Goal: Task Accomplishment & Management: Manage account settings

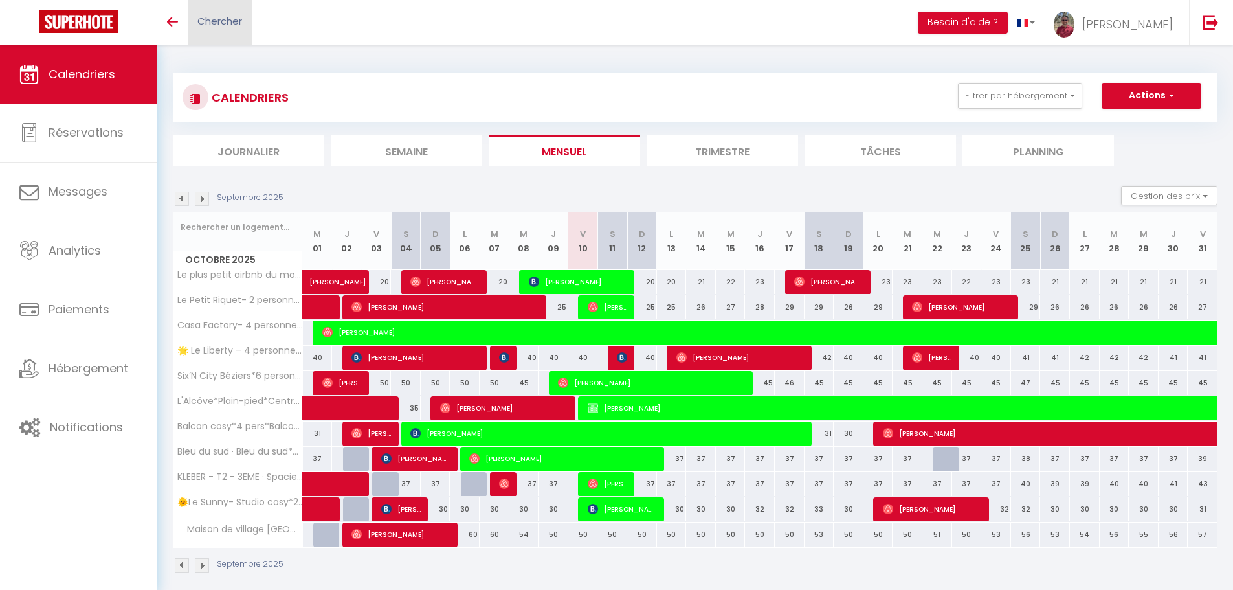
click at [241, 24] on span "Chercher" at bounding box center [219, 21] width 45 height 14
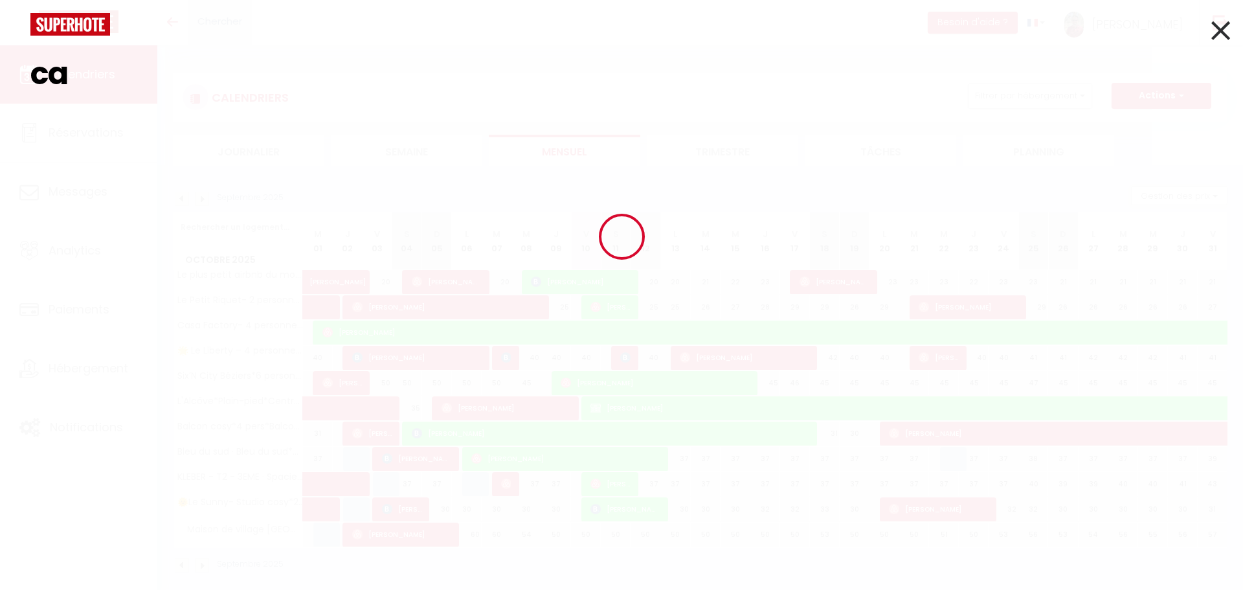
type input "c"
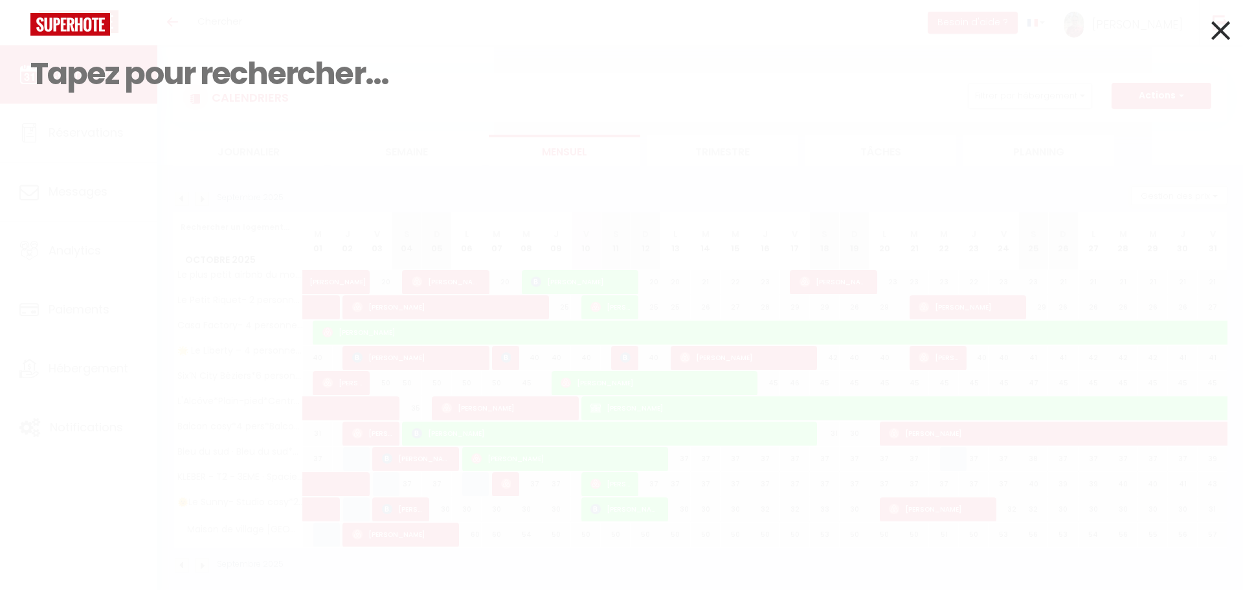
click at [1216, 30] on icon at bounding box center [1220, 30] width 19 height 32
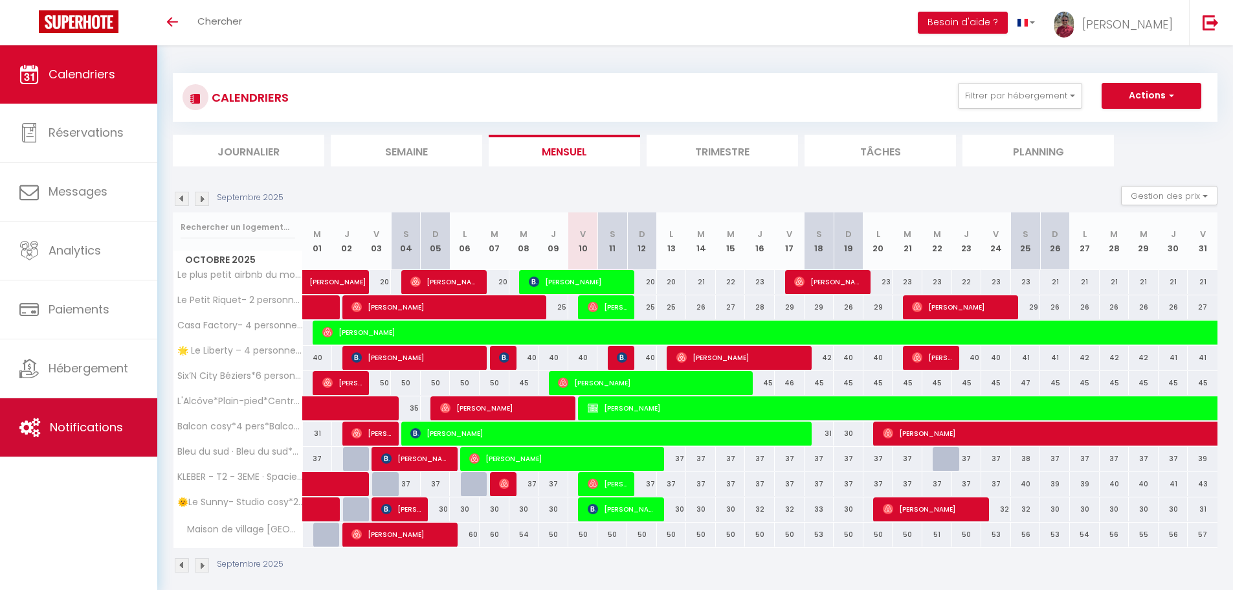
click at [72, 434] on span "Notifications" at bounding box center [86, 427] width 73 height 16
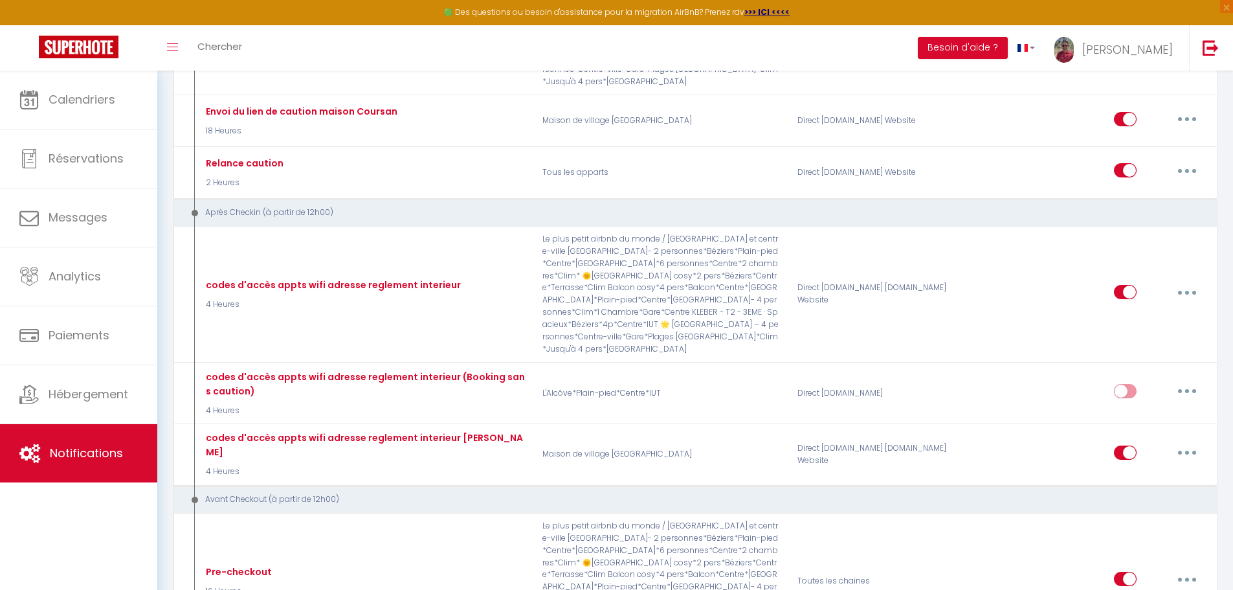
scroll to position [881, 0]
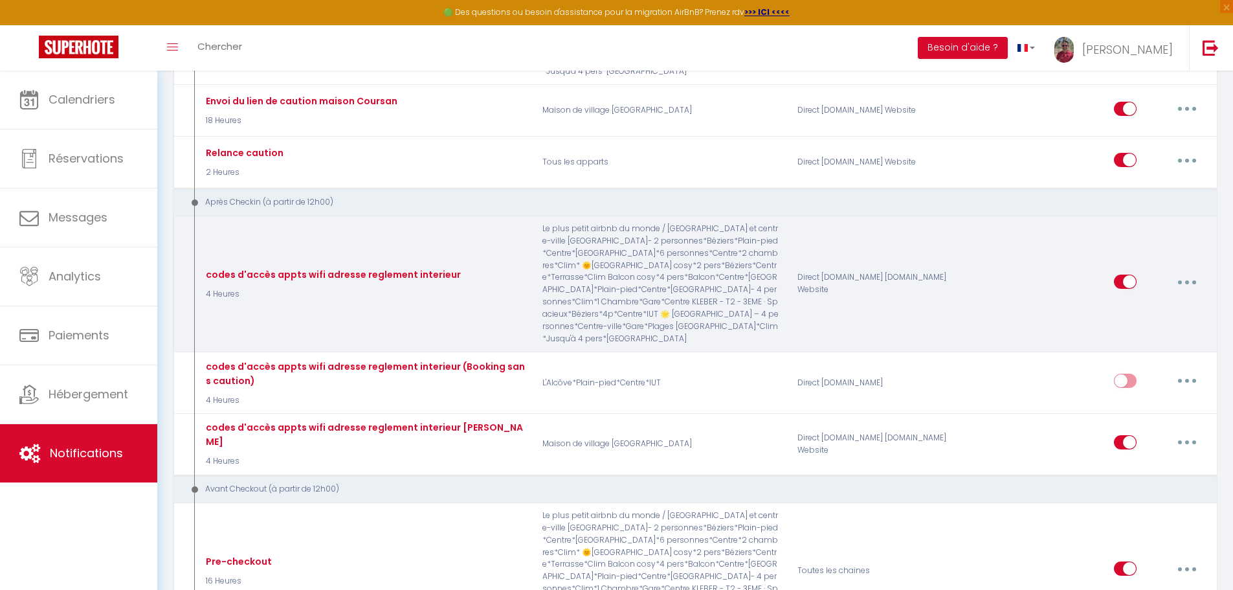
click at [1192, 271] on button "button" at bounding box center [1187, 281] width 36 height 21
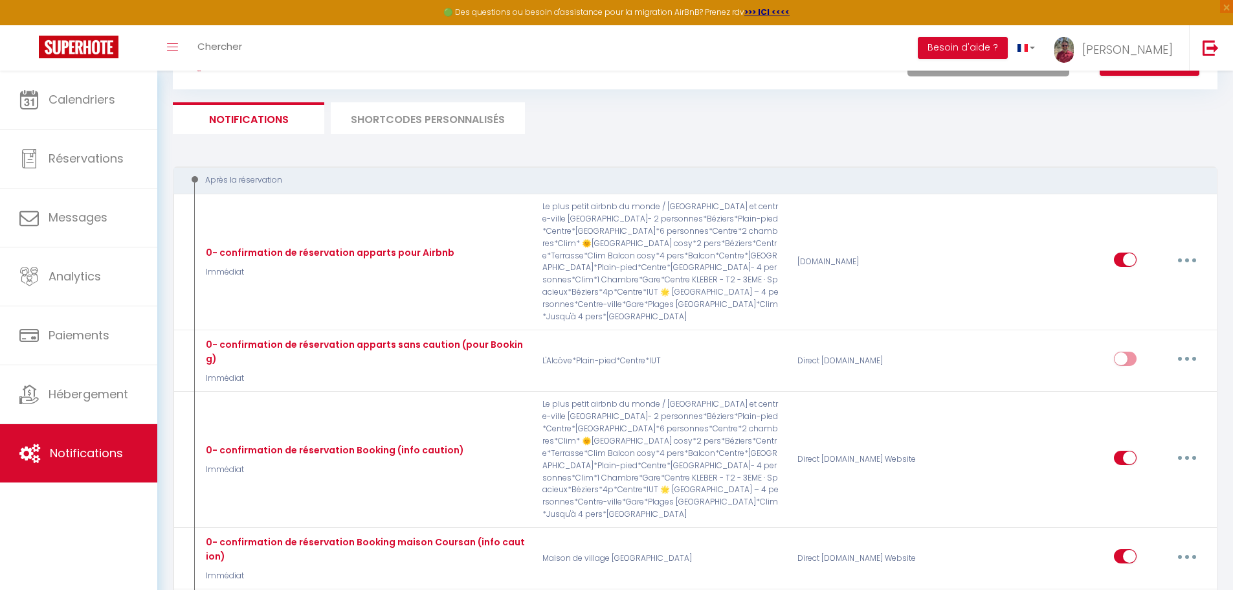
scroll to position [54, 0]
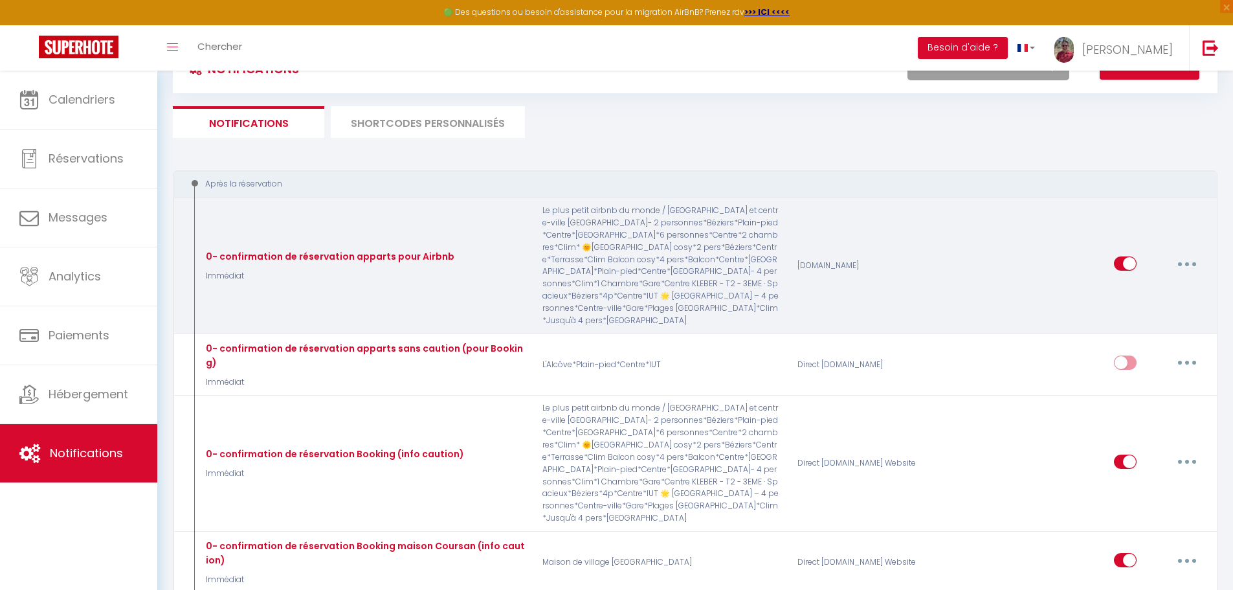
click at [1185, 262] on icon "button" at bounding box center [1187, 264] width 4 height 4
click at [1138, 293] on link "Editer" at bounding box center [1153, 293] width 96 height 22
type input "0- confirmation de réservation apparts pour Airbnb"
select select "Immédiat"
select select "if_booking_is_paid"
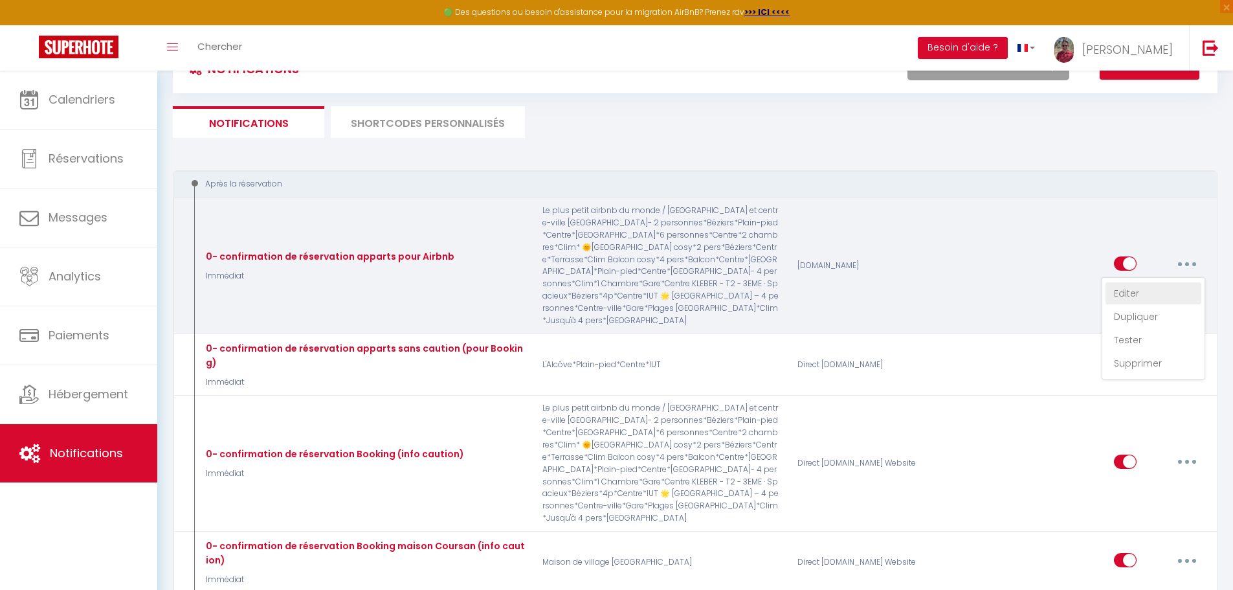
checkbox input "true"
checkbox input "false"
radio input "true"
type input "Merci pour votre réservation !"
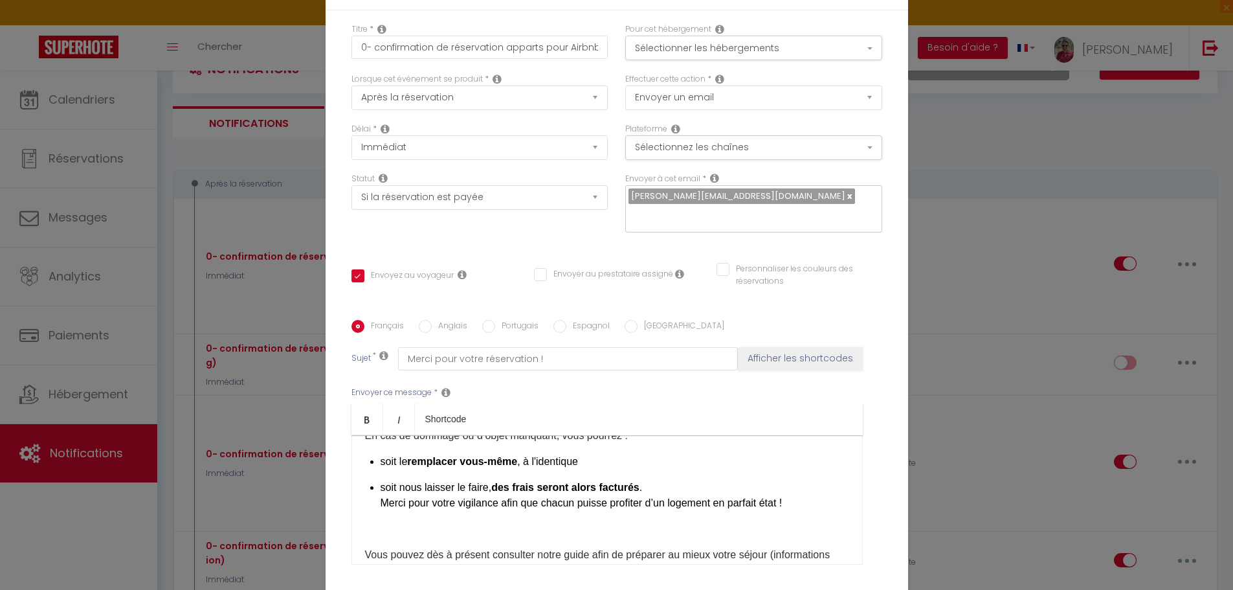
scroll to position [243, 0]
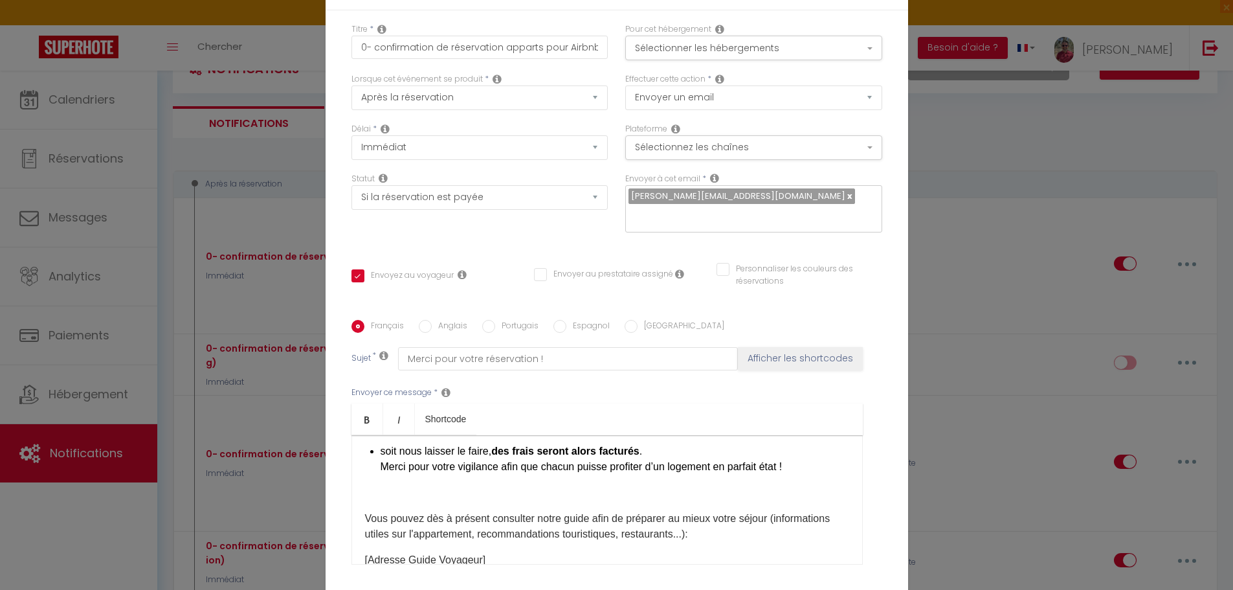
click at [454, 489] on p at bounding box center [607, 493] width 484 height 16
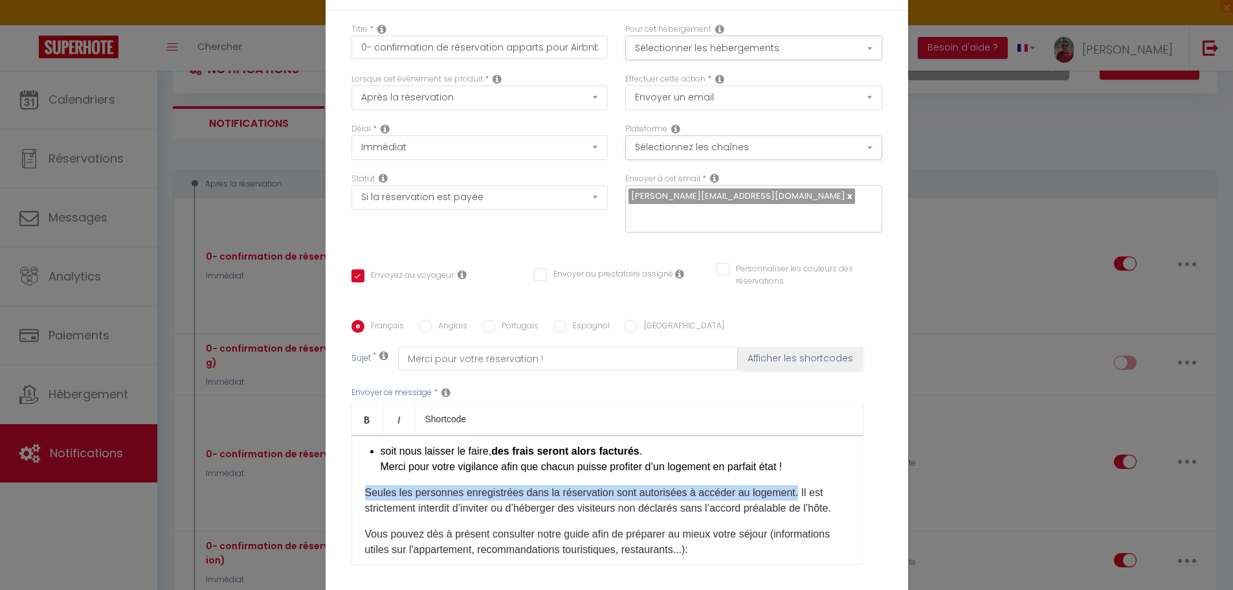
drag, startPoint x: 360, startPoint y: 485, endPoint x: 792, endPoint y: 486, distance: 432.4
click at [792, 486] on p "Seules les personnes enregistrées dans la réservation sont autorisées à accéder…" at bounding box center [607, 500] width 484 height 31
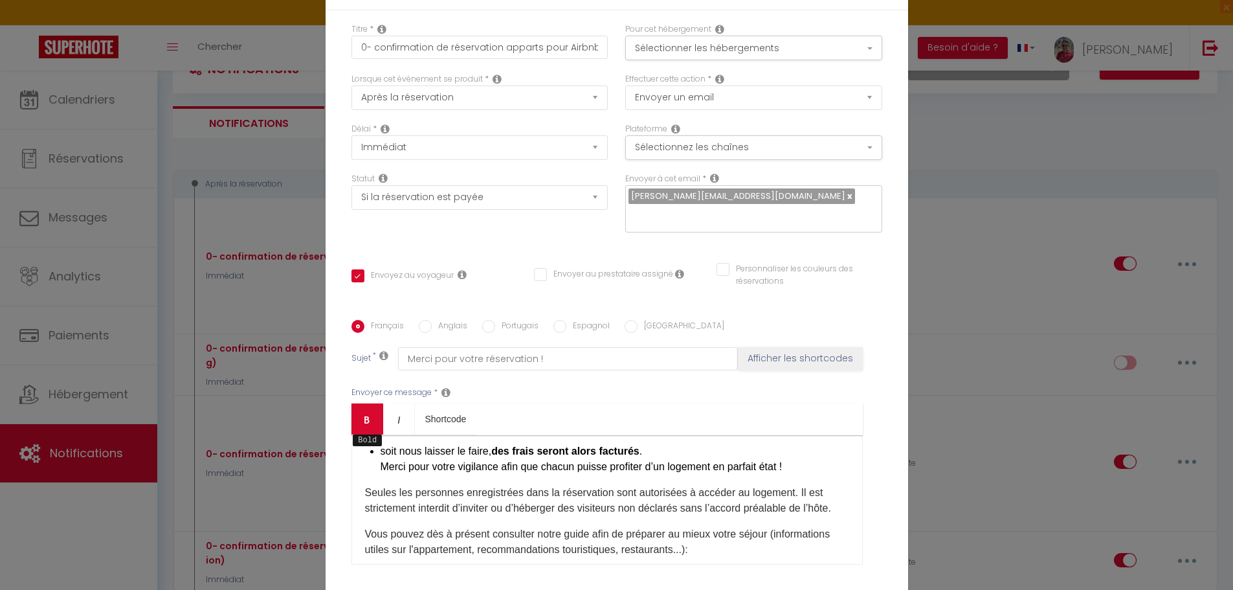
click at [359, 404] on link "Bold" at bounding box center [367, 418] width 32 height 31
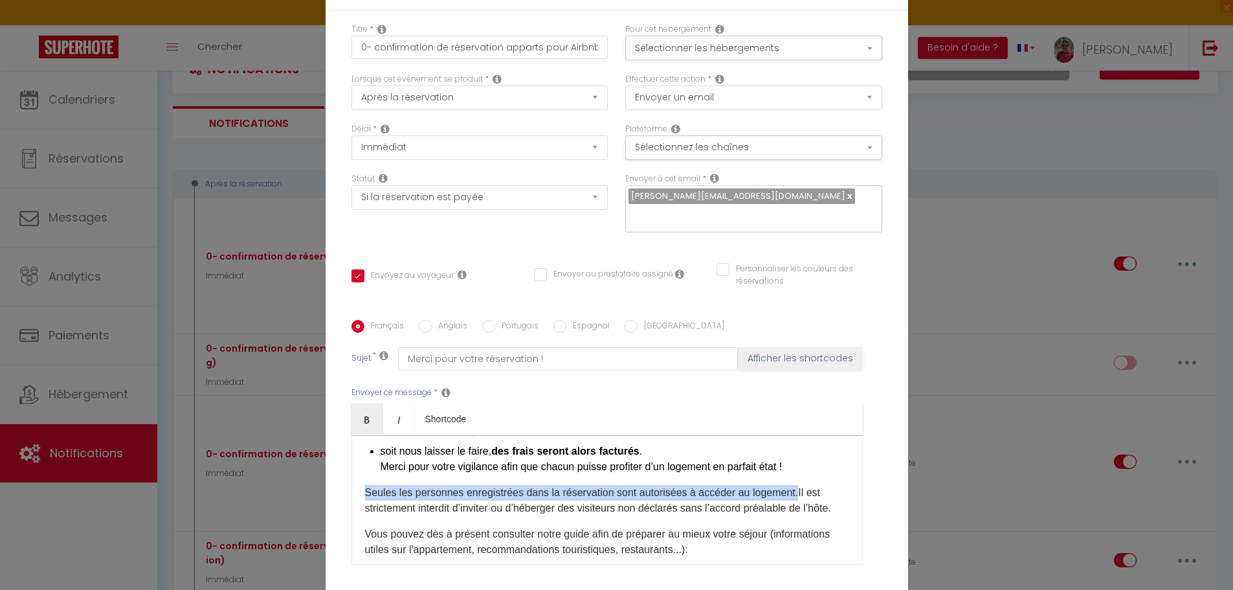
drag, startPoint x: 360, startPoint y: 482, endPoint x: 792, endPoint y: 483, distance: 432.4
click at [792, 485] on p "Seules les personnes enregistrées dans la réservation sont autorisées à accéder…" at bounding box center [607, 500] width 484 height 31
click at [362, 414] on icon "Bold" at bounding box center [367, 419] width 10 height 10
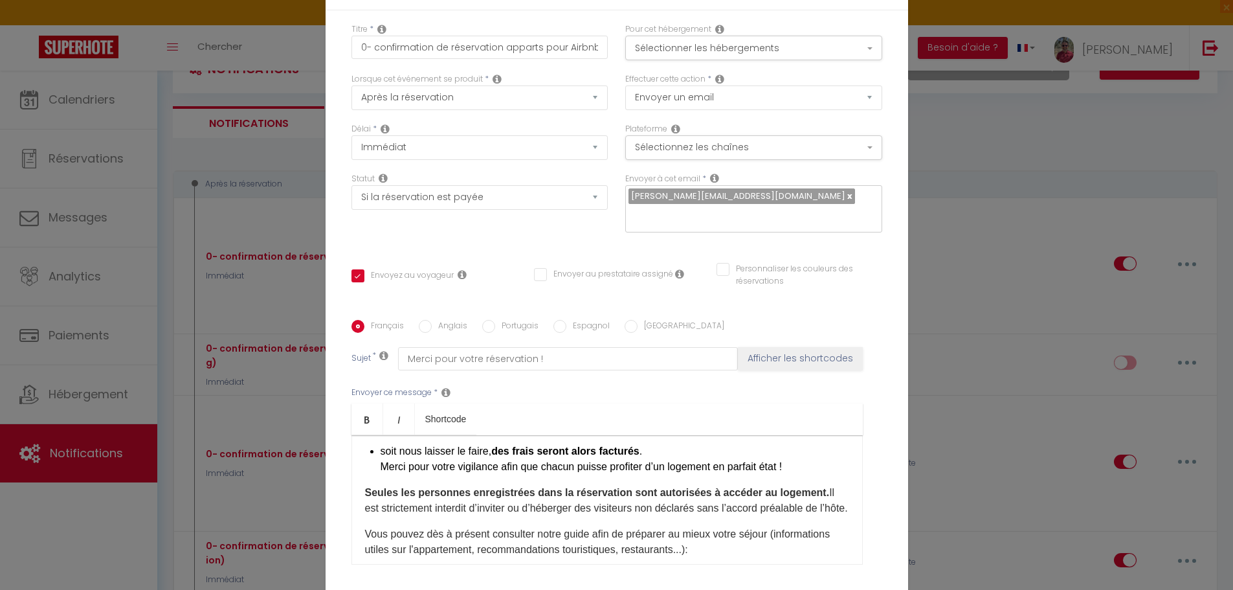
click at [759, 529] on div "Bonjour [GUEST:FIRST_NAME]​, Bienvenue chez nous ! Nous sommes ravis que vous a…" at bounding box center [606, 499] width 511 height 129
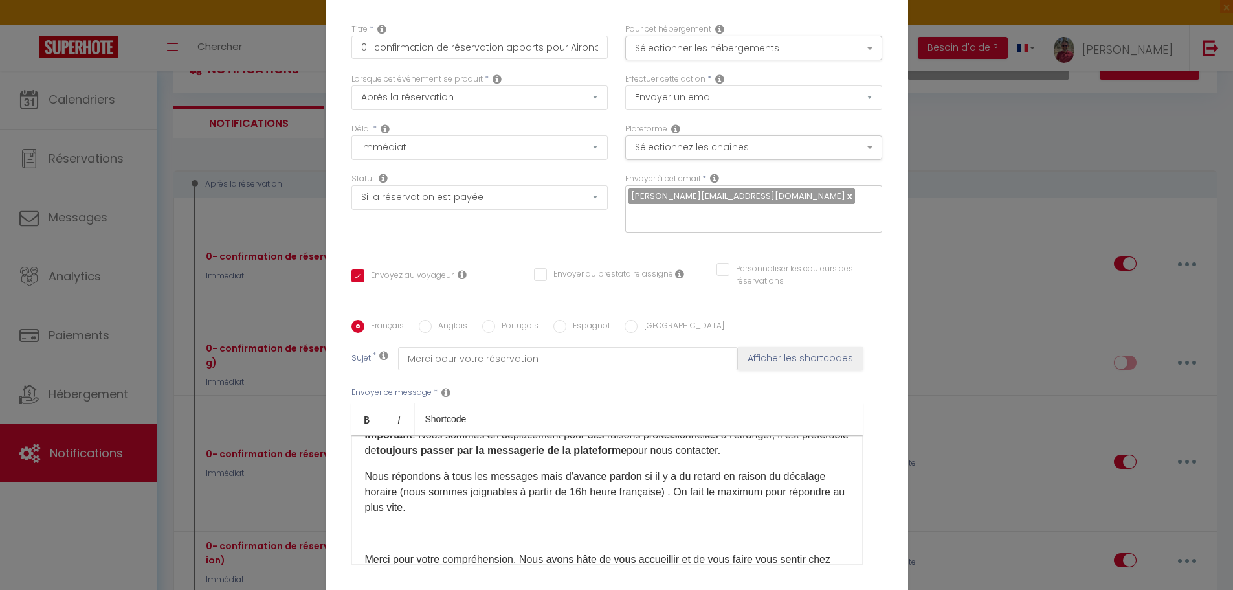
scroll to position [472, 0]
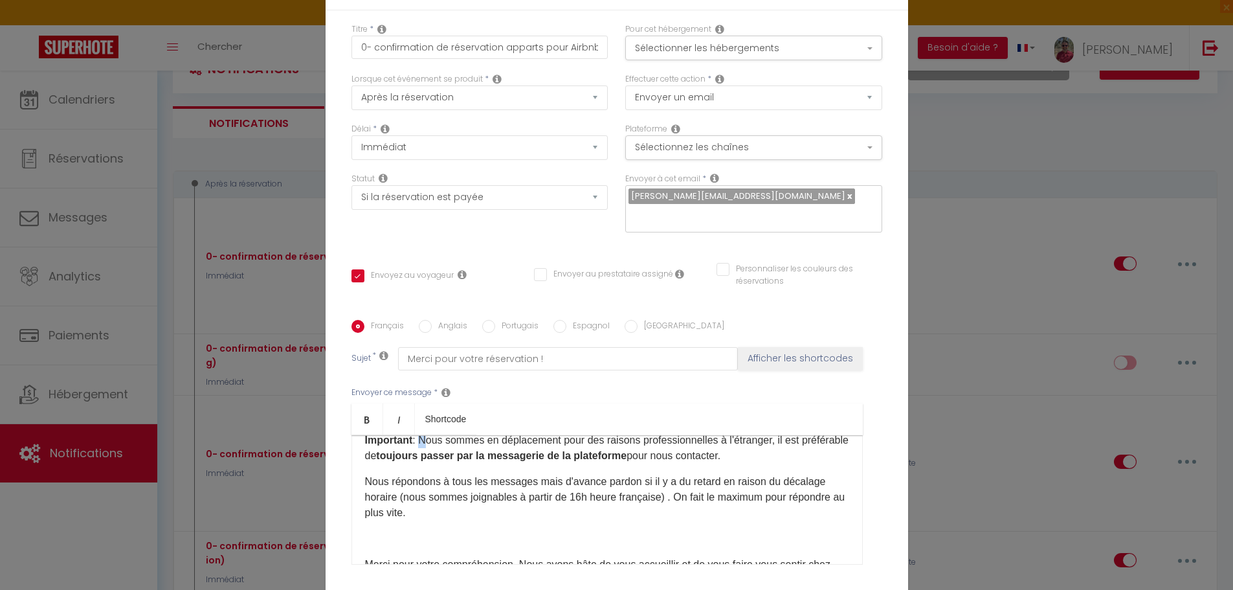
click at [418, 461] on p "Important : Nous sommes en déplacement pour des raisons professionnelles à l'ét…" at bounding box center [607, 447] width 484 height 31
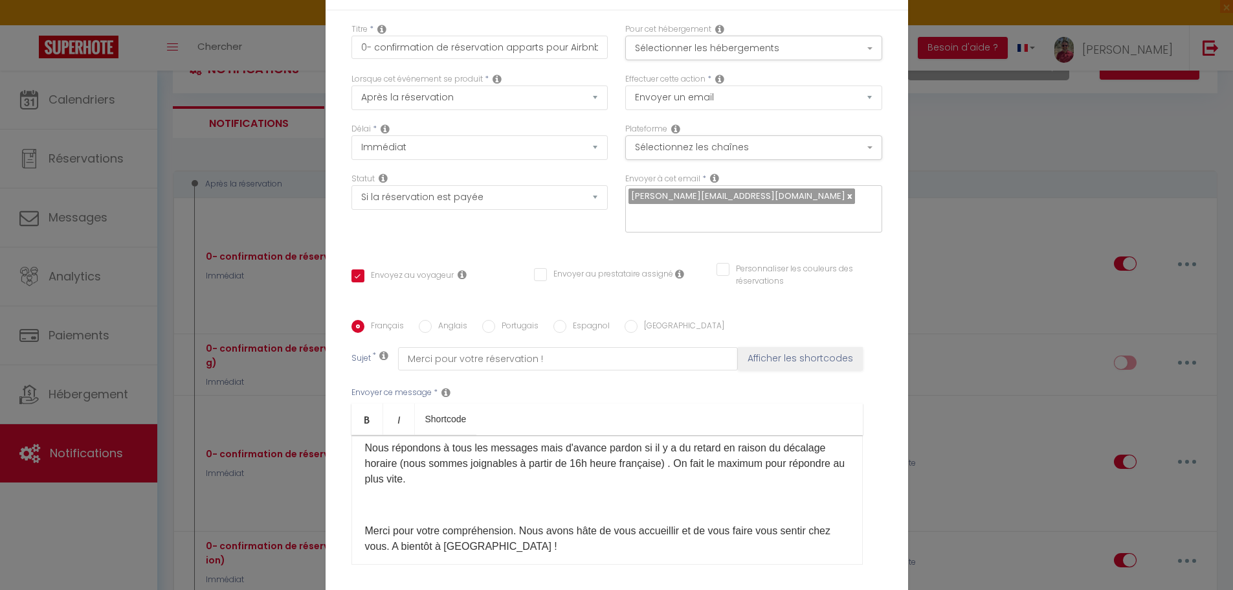
scroll to position [496, 0]
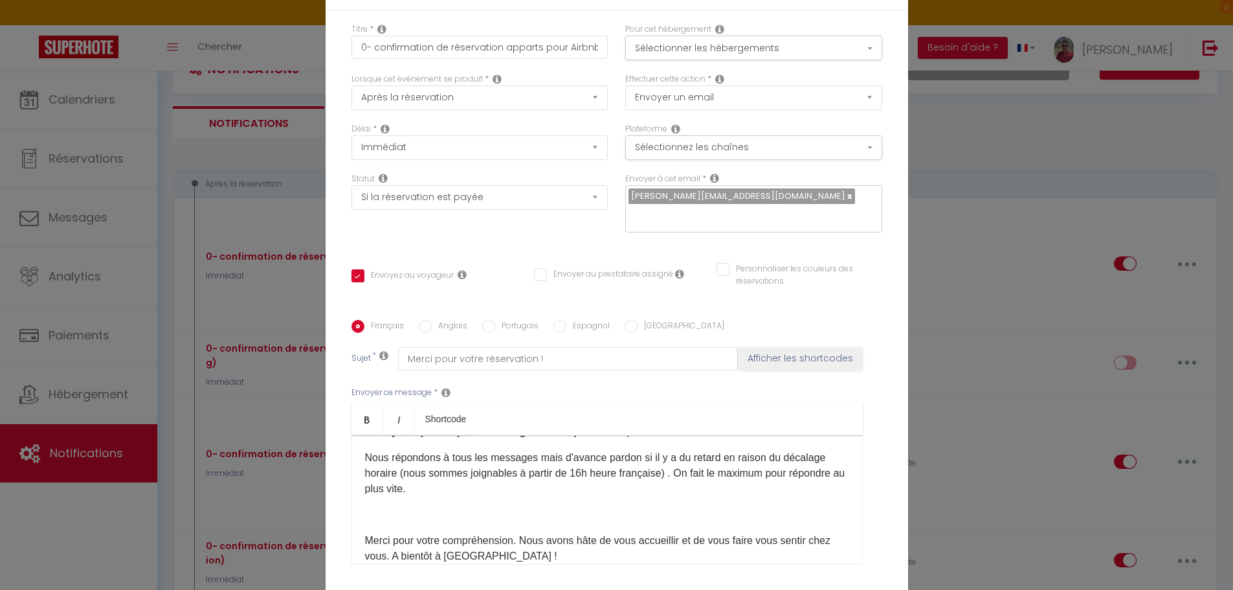
drag, startPoint x: 357, startPoint y: 457, endPoint x: 463, endPoint y: 509, distance: 118.4
click at [463, 509] on div "Bonjour [GUEST:FIRST_NAME]​, Bienvenue chez nous ! Nous sommes ravis que vous a…" at bounding box center [606, 499] width 511 height 129
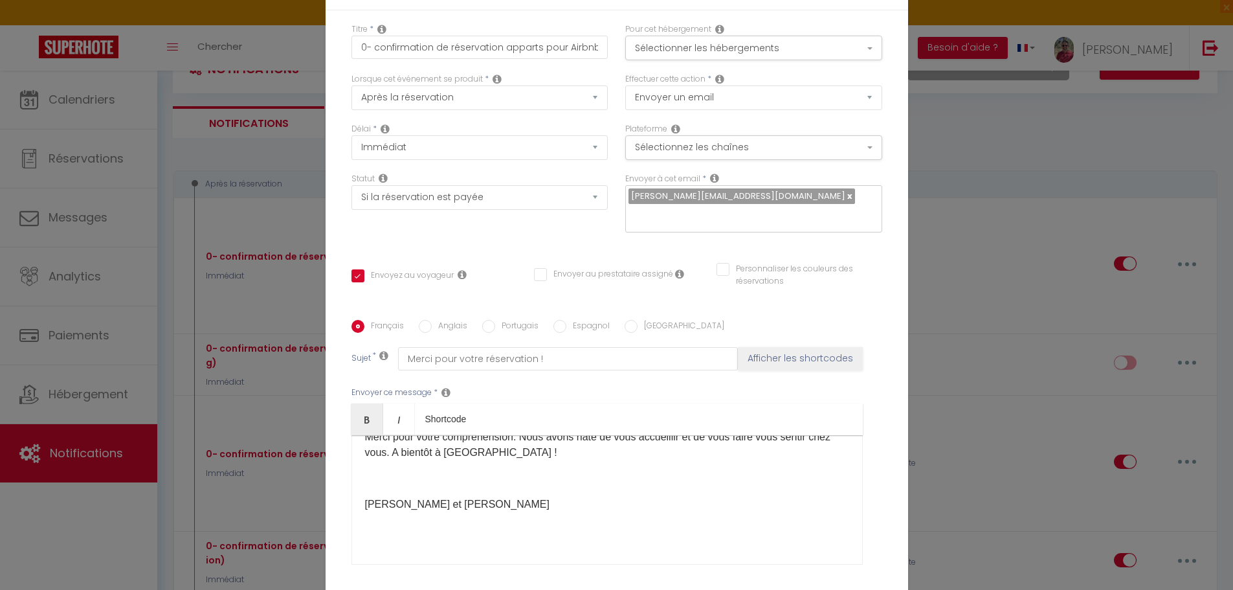
scroll to position [103, 0]
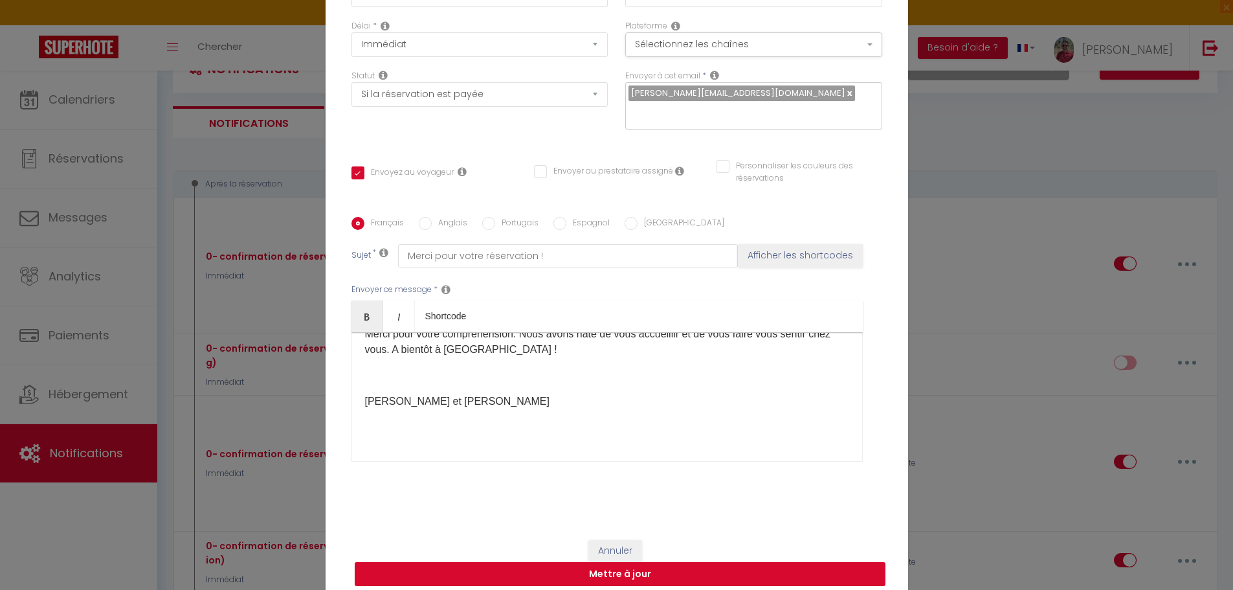
click at [583, 563] on button "Mettre à jour" at bounding box center [620, 574] width 531 height 25
checkbox input "true"
checkbox input "false"
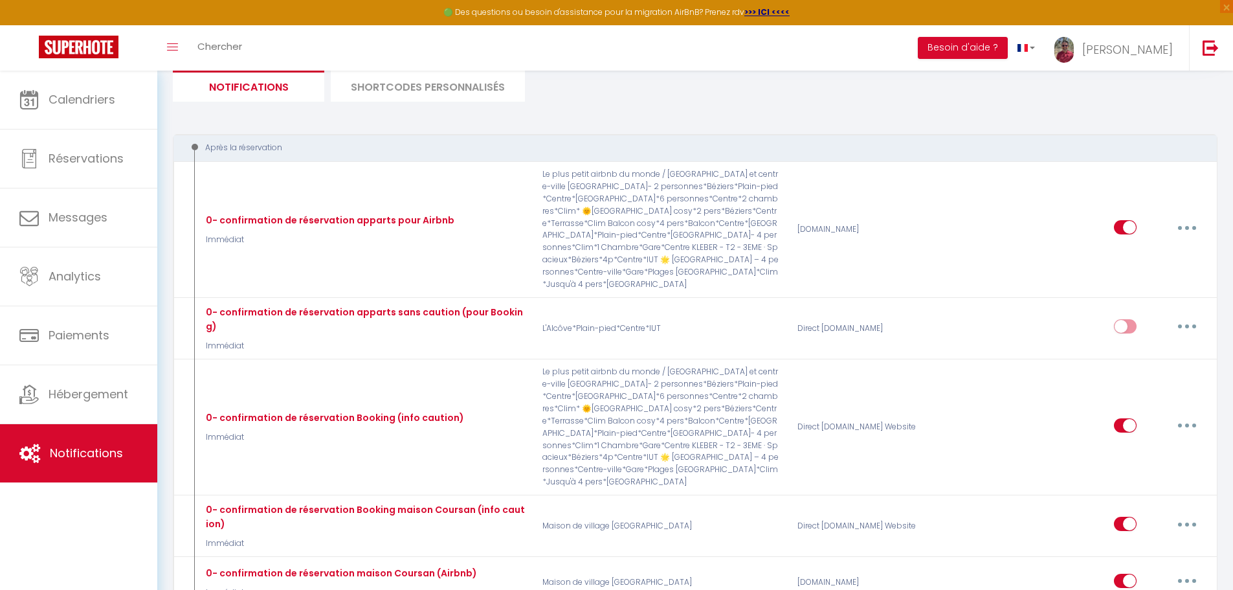
scroll to position [93, 0]
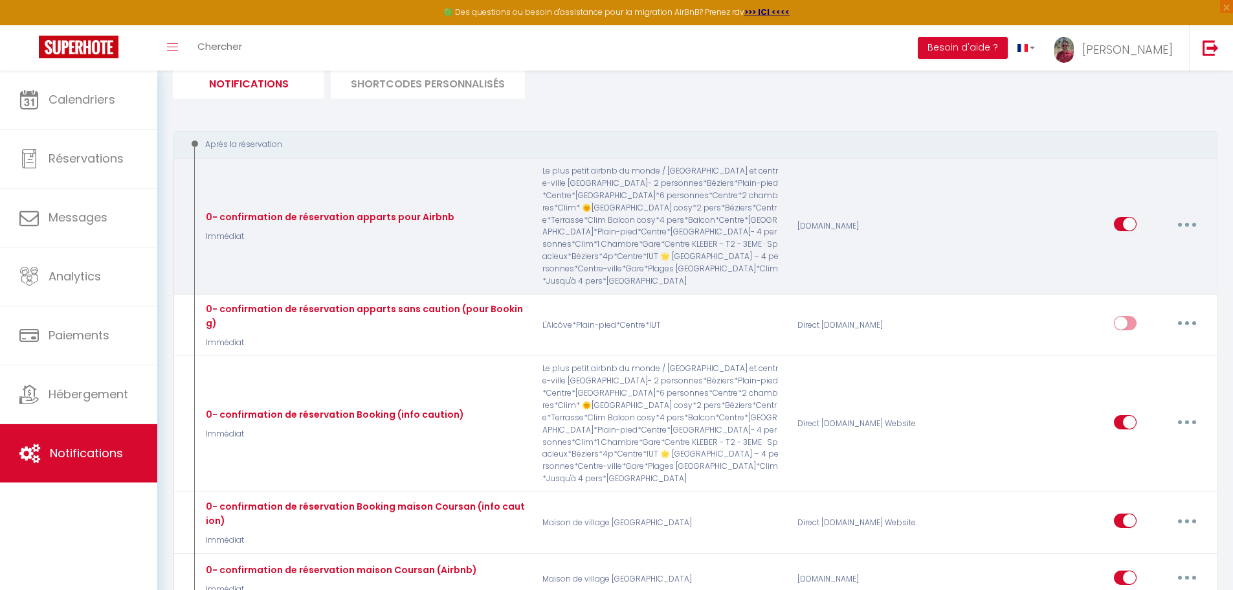
click at [1186, 214] on button "button" at bounding box center [1187, 224] width 36 height 21
click at [1140, 253] on link "Editer" at bounding box center [1153, 254] width 96 height 22
type input "0- confirmation de réservation apparts pour Airbnb"
select select "Immédiat"
select select "if_booking_is_paid"
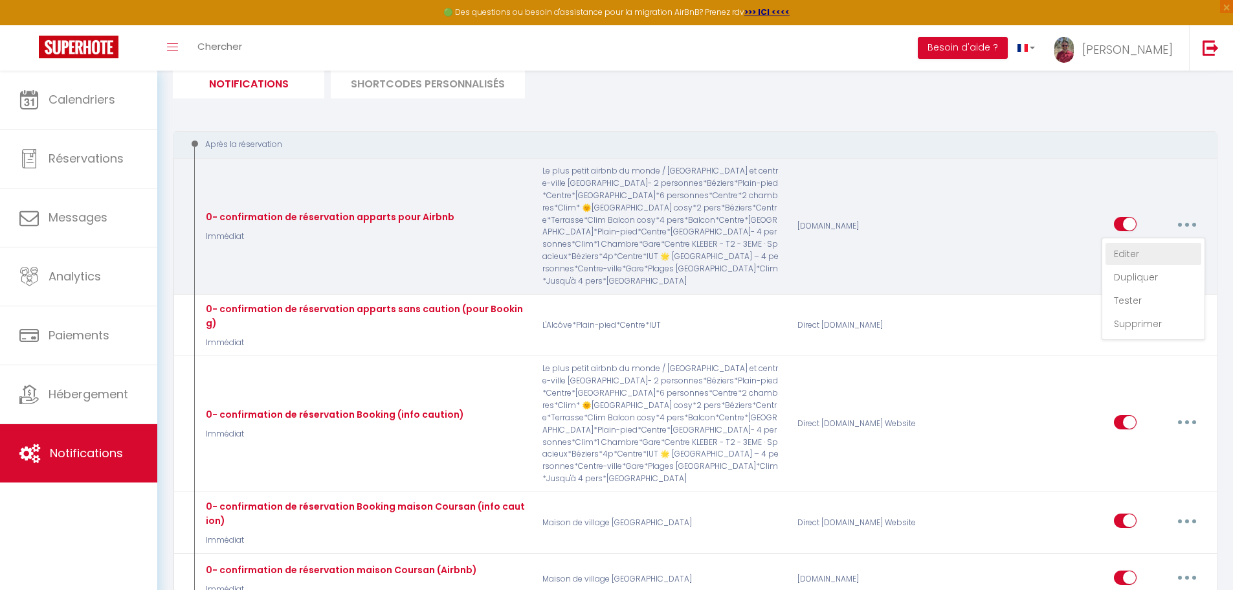
checkbox input "true"
checkbox input "false"
radio input "true"
type input "Merci pour votre réservation !"
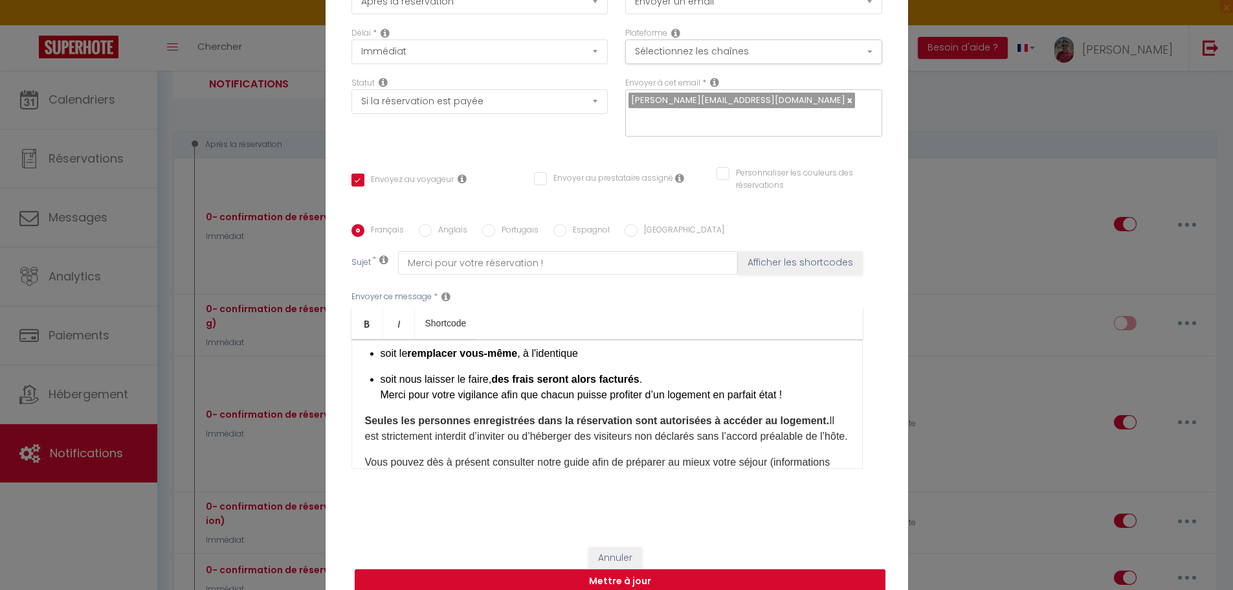
scroll to position [247, 0]
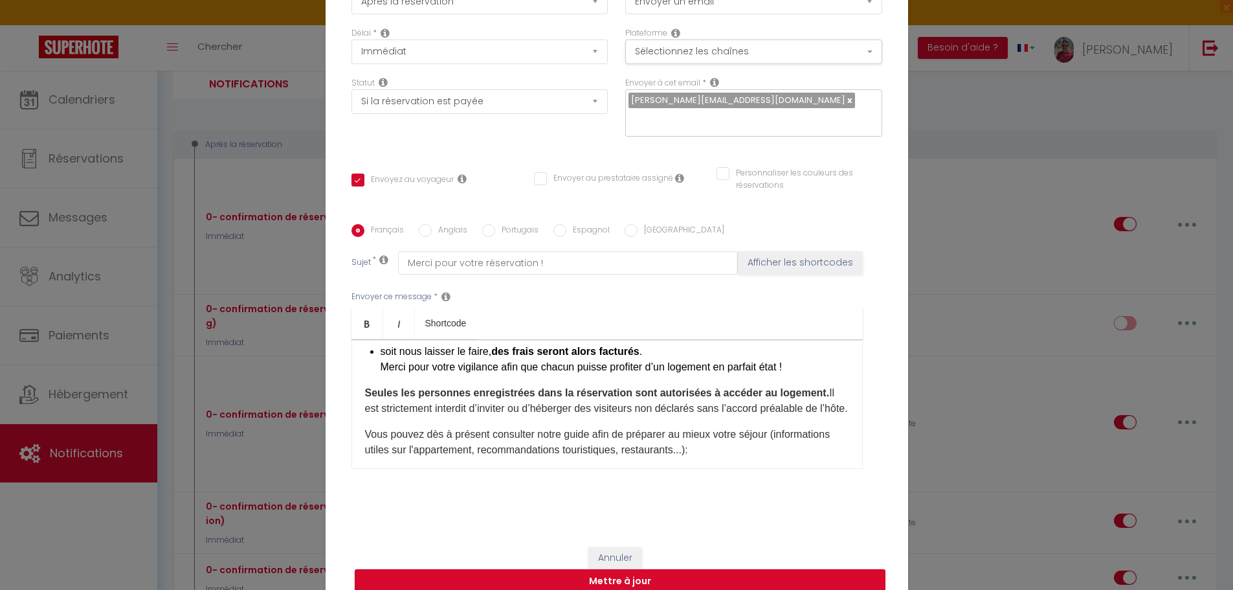
drag, startPoint x: 357, startPoint y: 383, endPoint x: 405, endPoint y: 410, distance: 55.4
click at [405, 410] on div "Bonjour [GUEST:FIRST_NAME]​, Bienvenue chez nous ! Nous sommes ravis que vous a…" at bounding box center [606, 403] width 511 height 129
copy p "Seules les personnes enregistrées dans la réservation sont autorisées à accéder…"
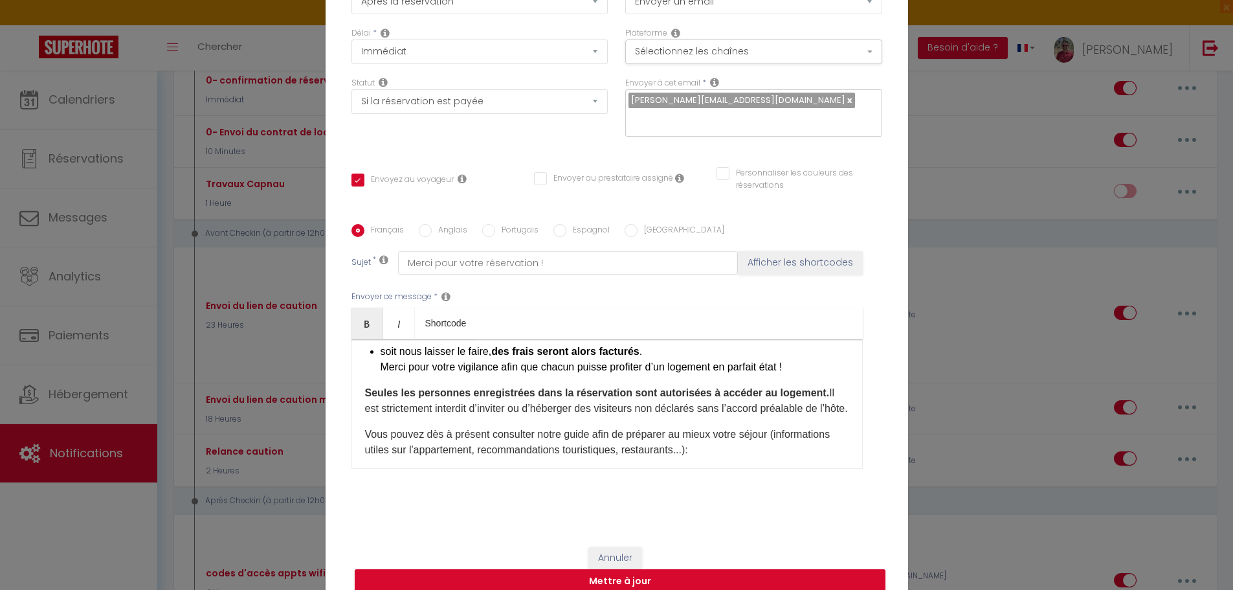
scroll to position [594, 0]
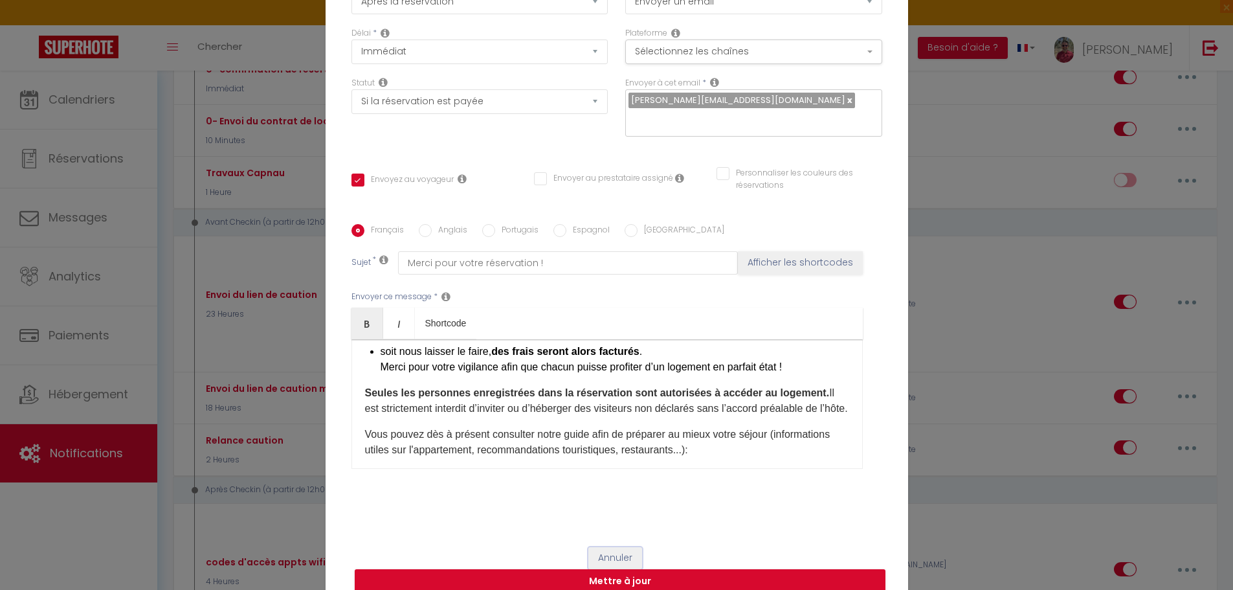
click at [613, 547] on button "Annuler" at bounding box center [615, 558] width 54 height 22
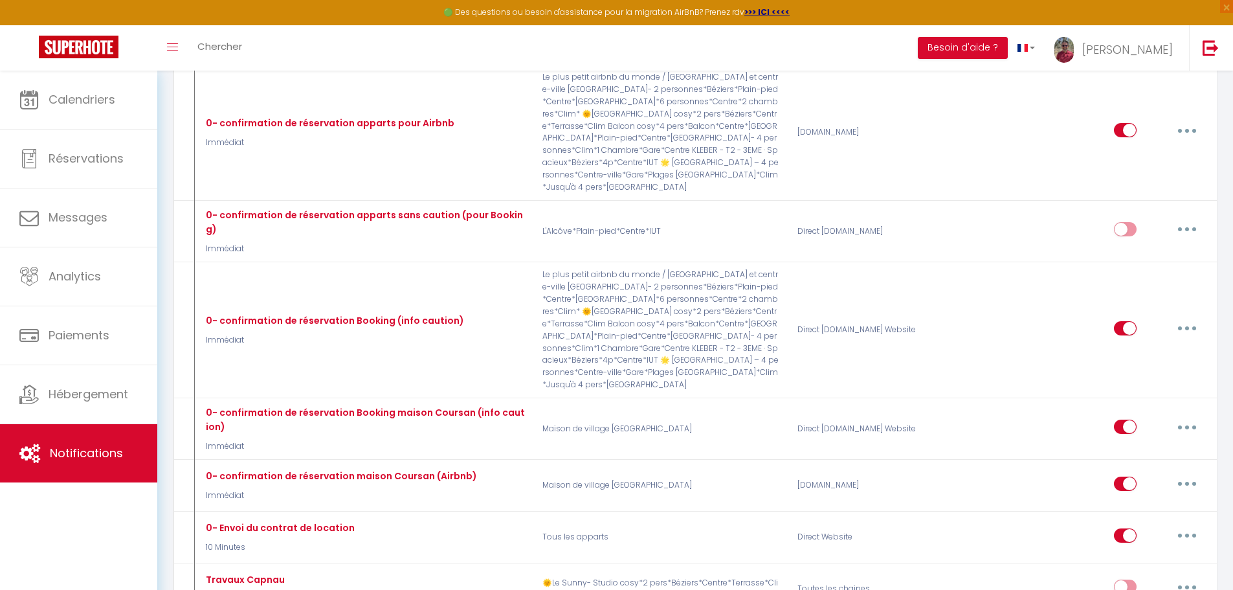
scroll to position [194, 0]
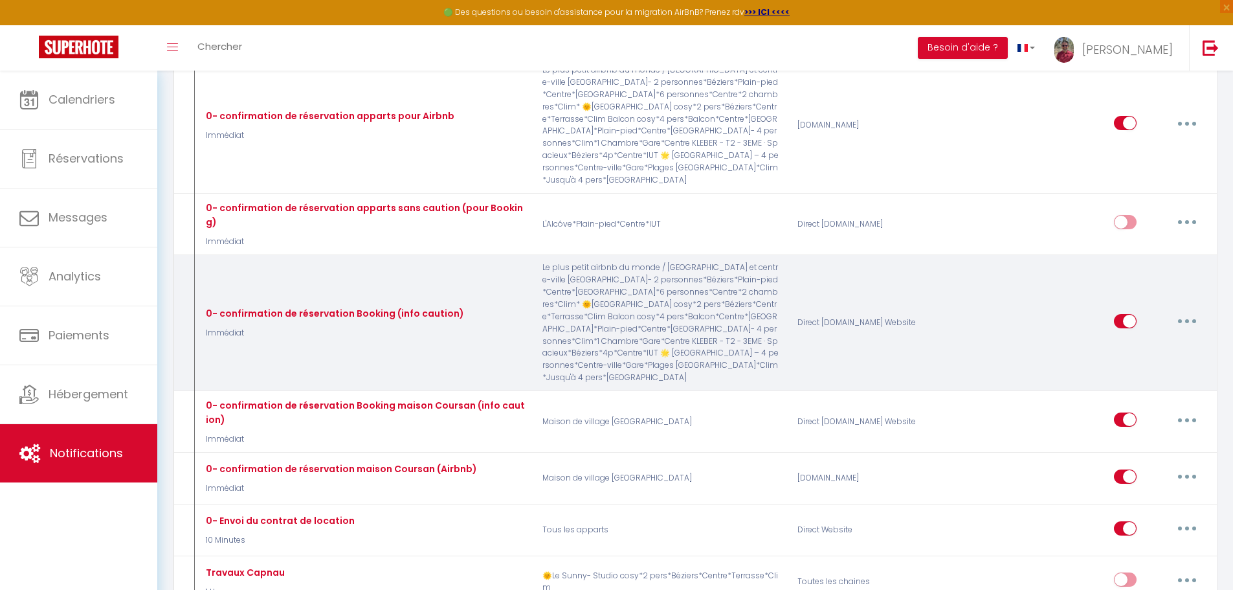
click at [1191, 311] on button "button" at bounding box center [1187, 321] width 36 height 21
click at [1147, 339] on link "Editer" at bounding box center [1153, 350] width 96 height 22
type input "0- confirmation de réservation Booking (info caution)"
checkbox input "true"
checkbox input "false"
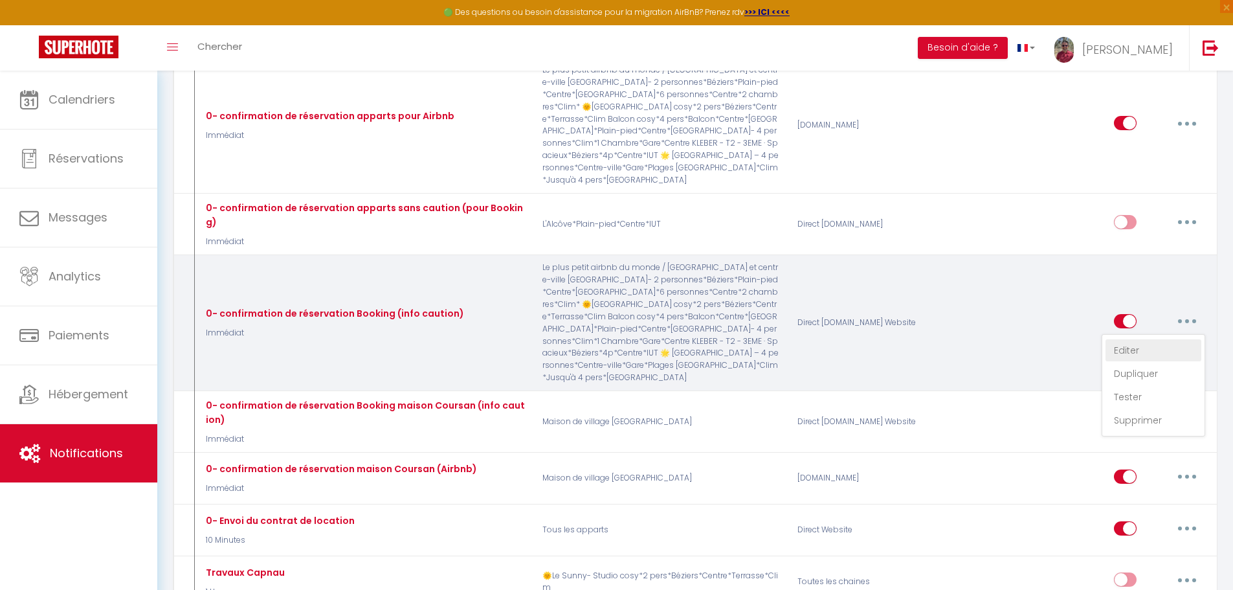
checkbox input "false"
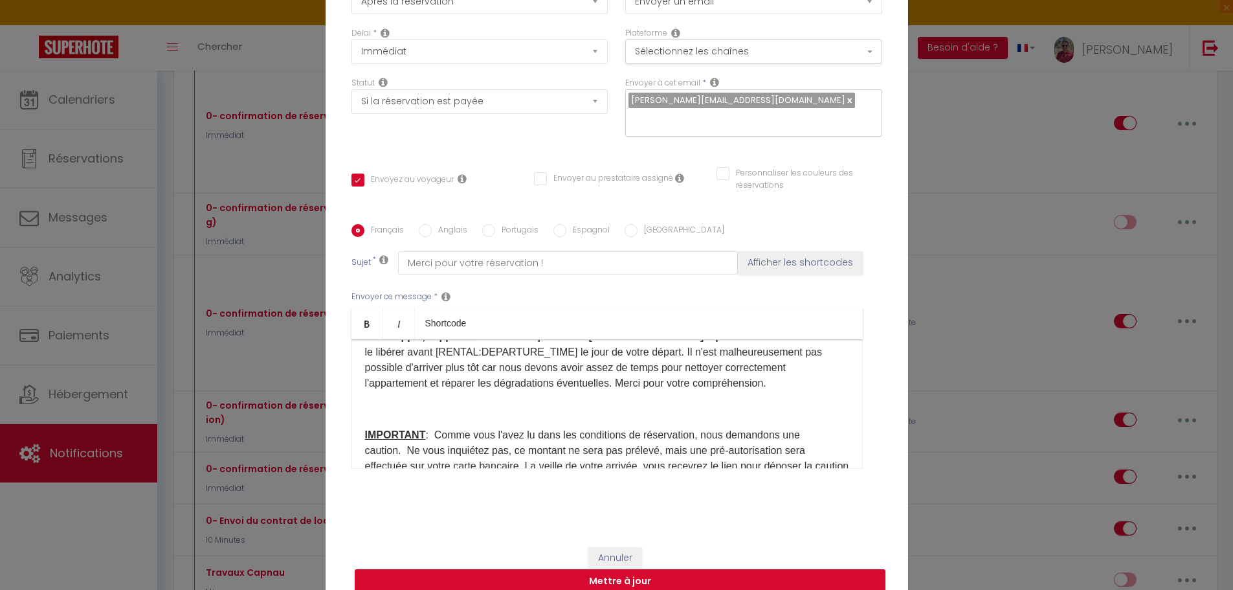
scroll to position [210, 0]
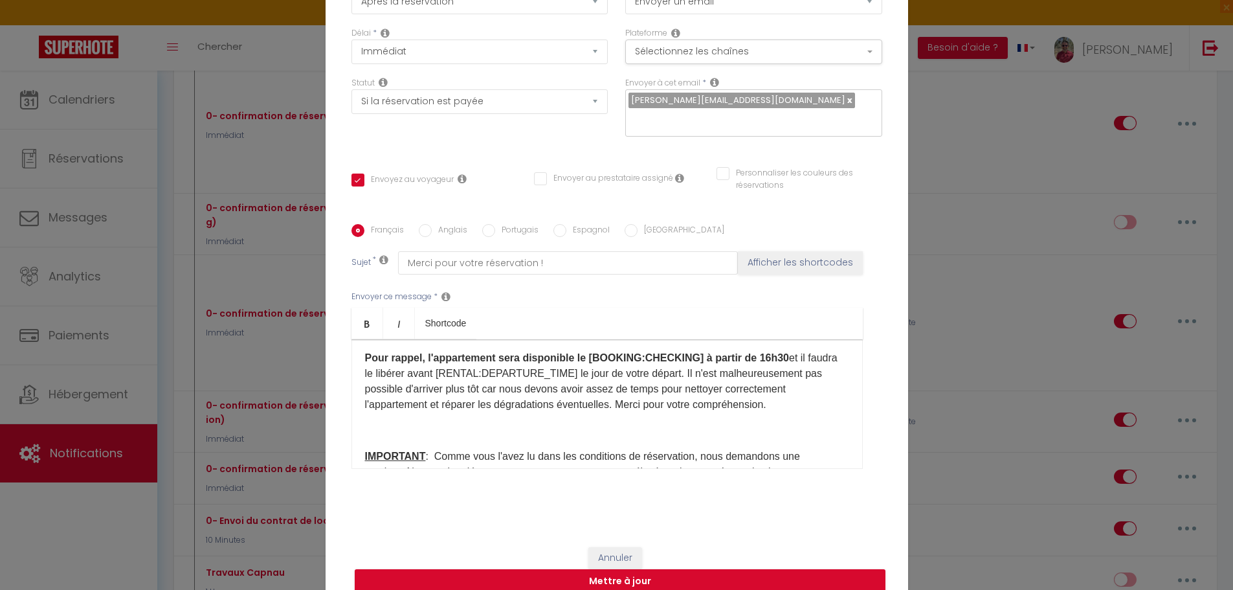
click at [537, 423] on p at bounding box center [607, 431] width 484 height 16
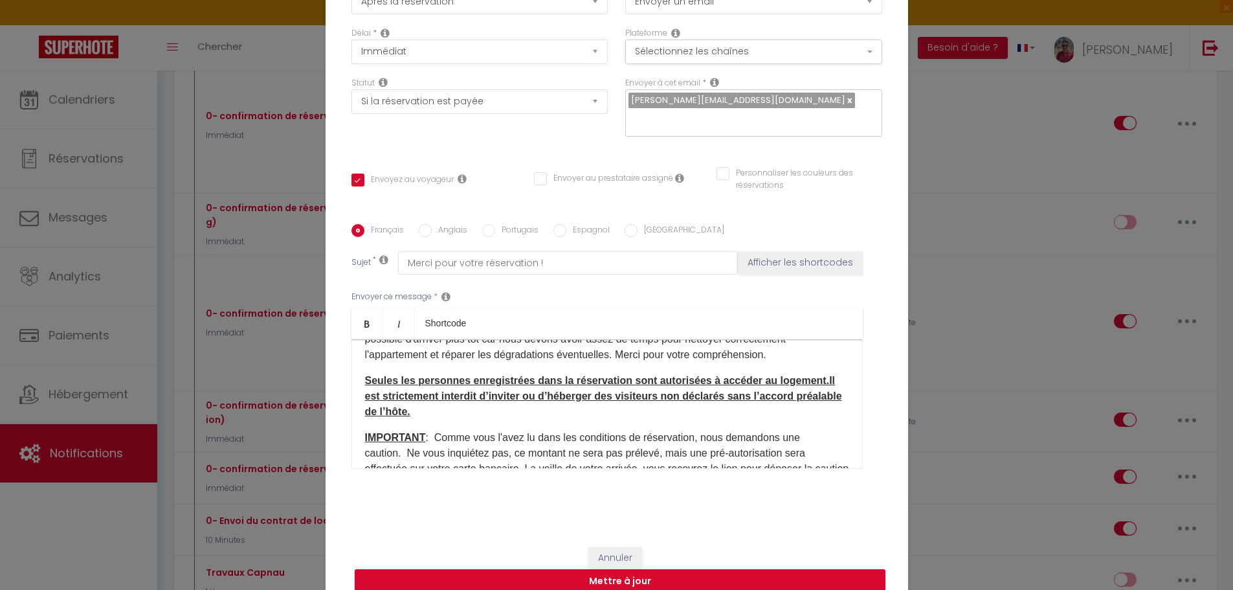
scroll to position [265, 0]
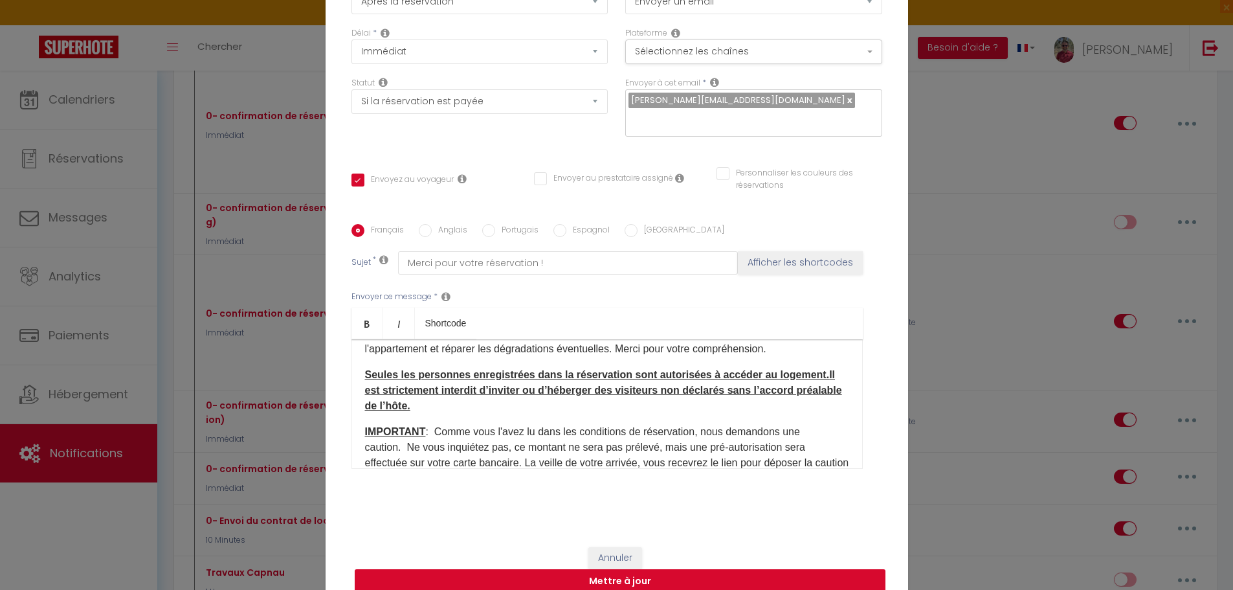
click at [649, 570] on button "Mettre à jour" at bounding box center [620, 581] width 531 height 25
checkbox input "true"
checkbox input "false"
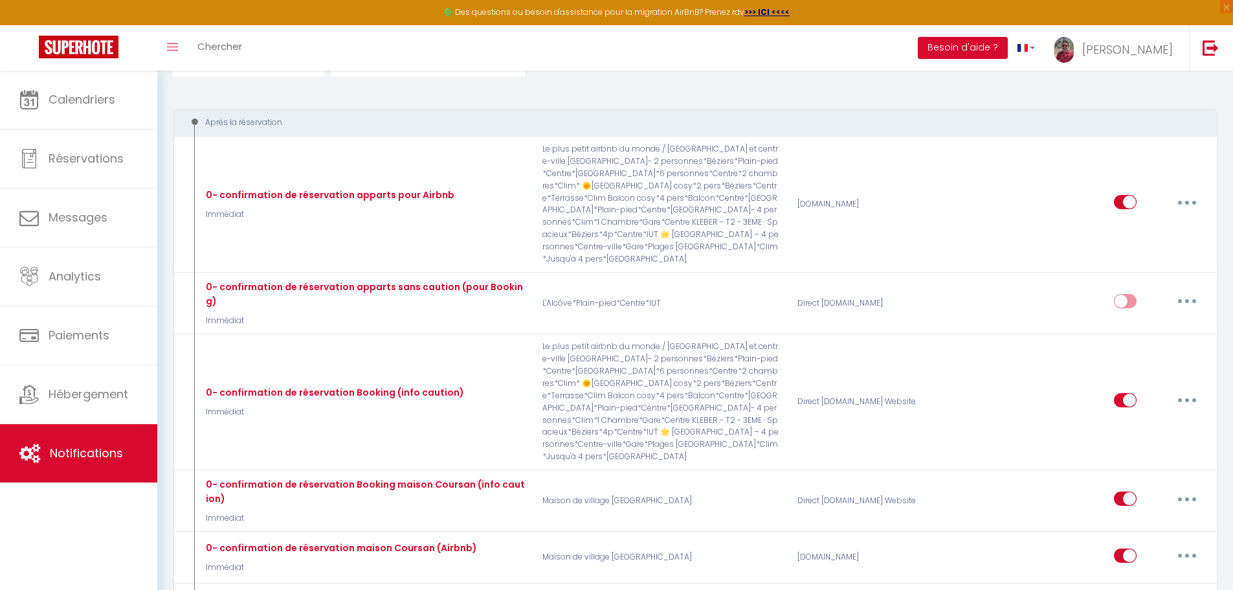
scroll to position [111, 0]
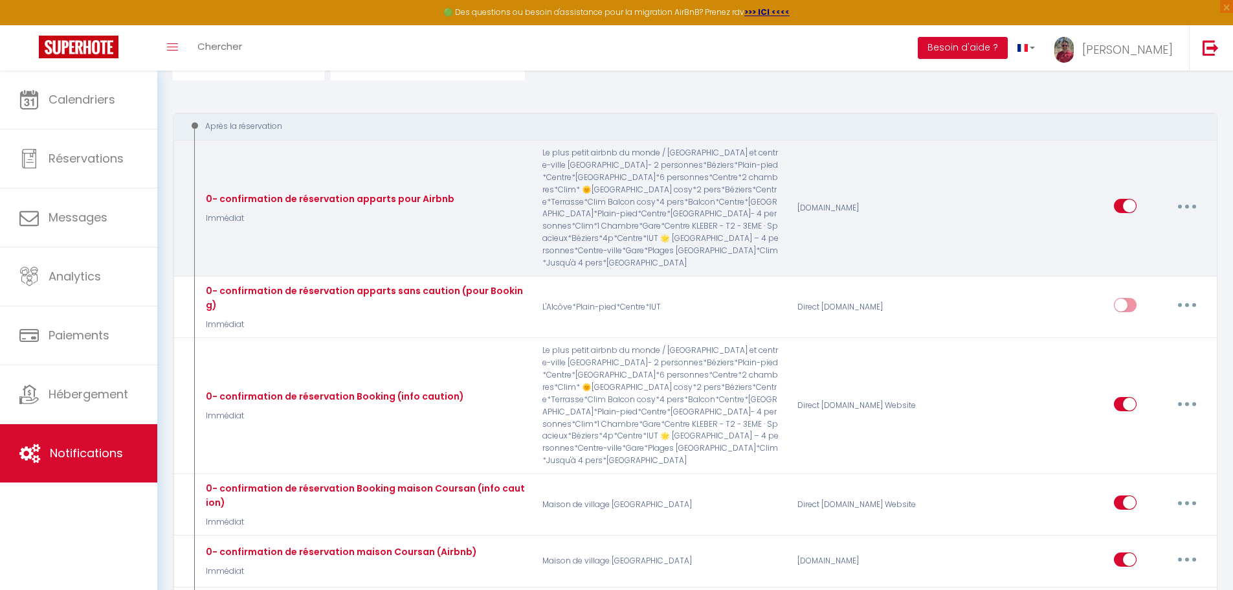
click at [1180, 205] on button "button" at bounding box center [1187, 205] width 36 height 21
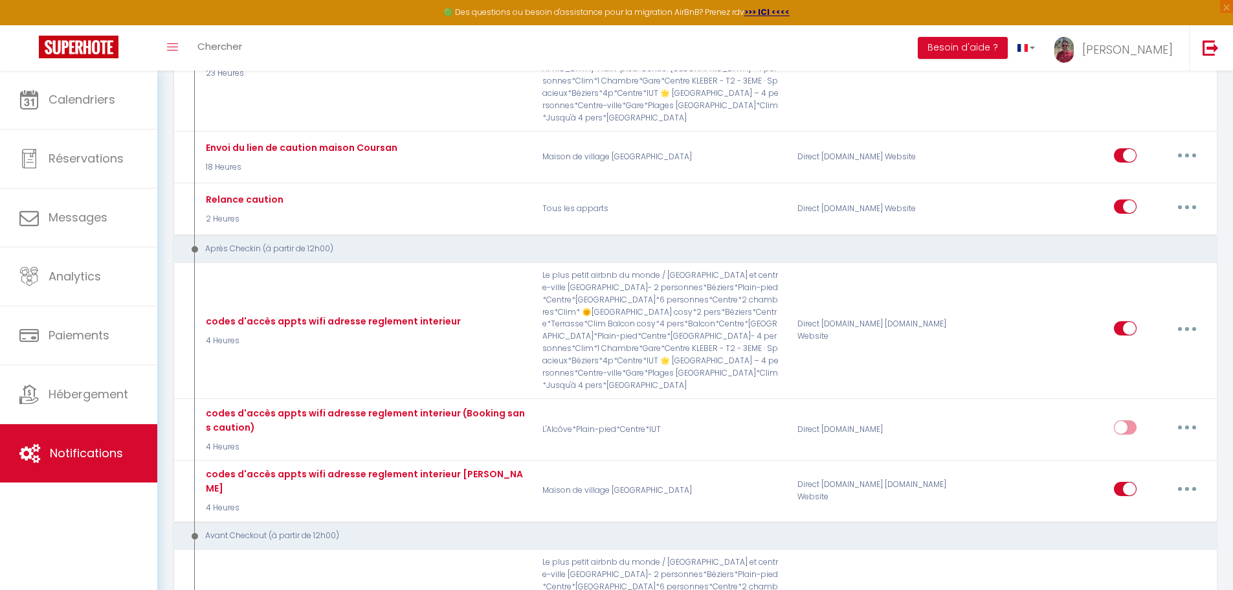
scroll to position [863, 0]
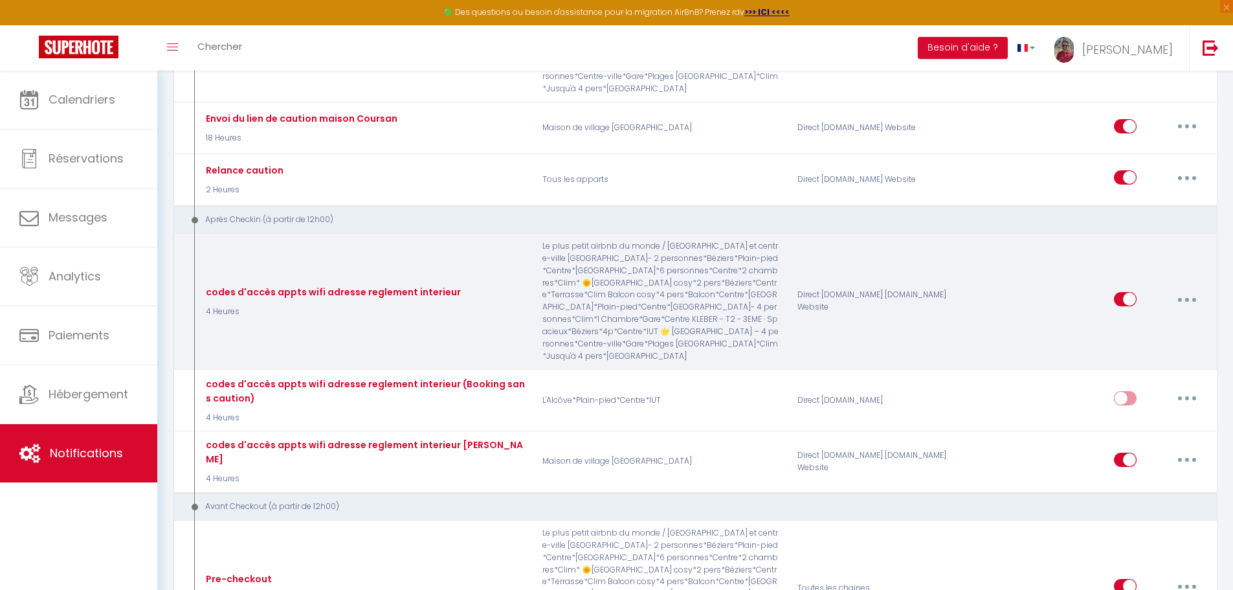
click at [1184, 289] on button "button" at bounding box center [1187, 299] width 36 height 21
click at [1135, 318] on link "Editer" at bounding box center [1153, 329] width 96 height 22
type input "codes d'accès appts wifi adresse reglement interieur"
select select "3"
select select "4 Heures"
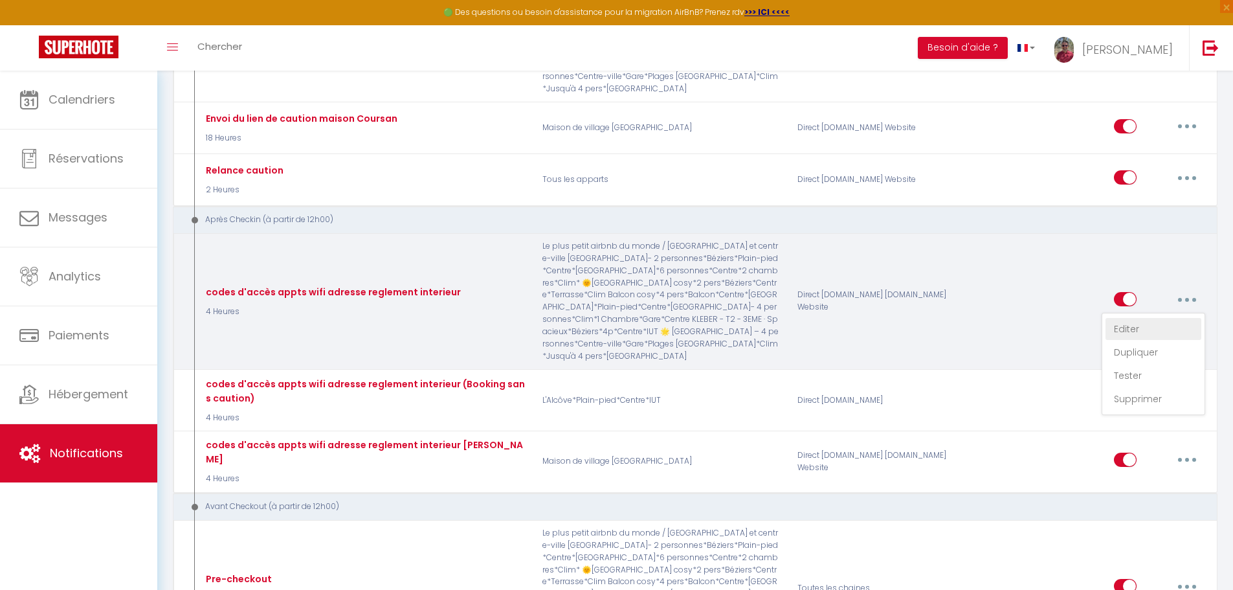
select select "if_deposit_is_paid"
checkbox input "true"
checkbox input "false"
checkbox input "true"
radio input "true"
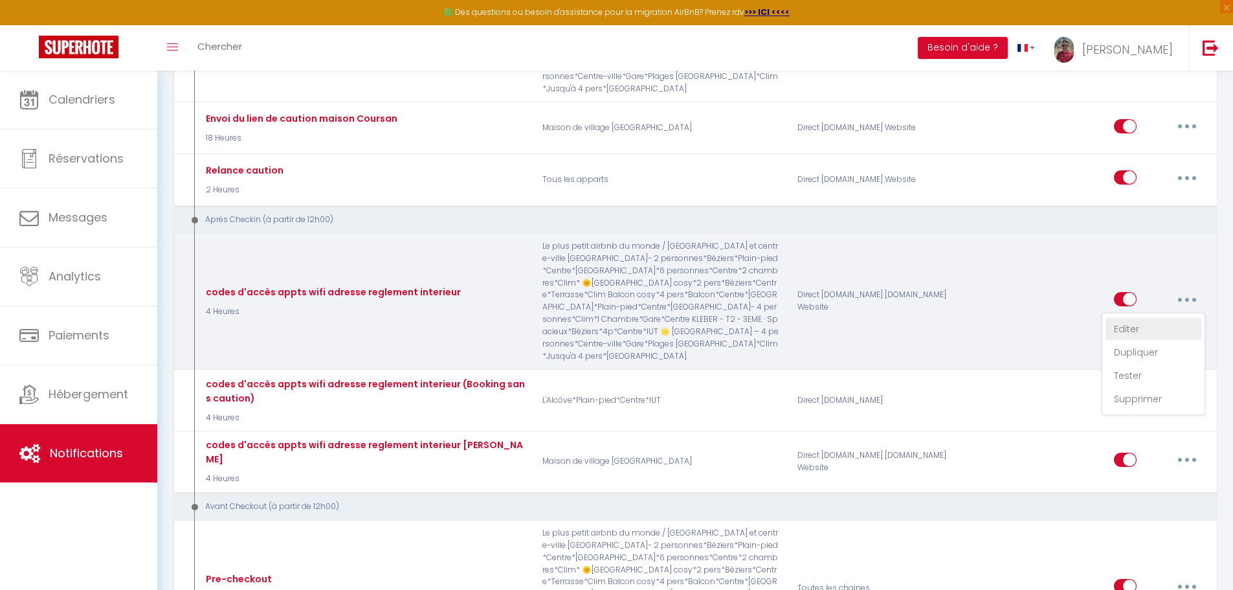
type input "Codes d'accès pour votre arrivée [DATE]"
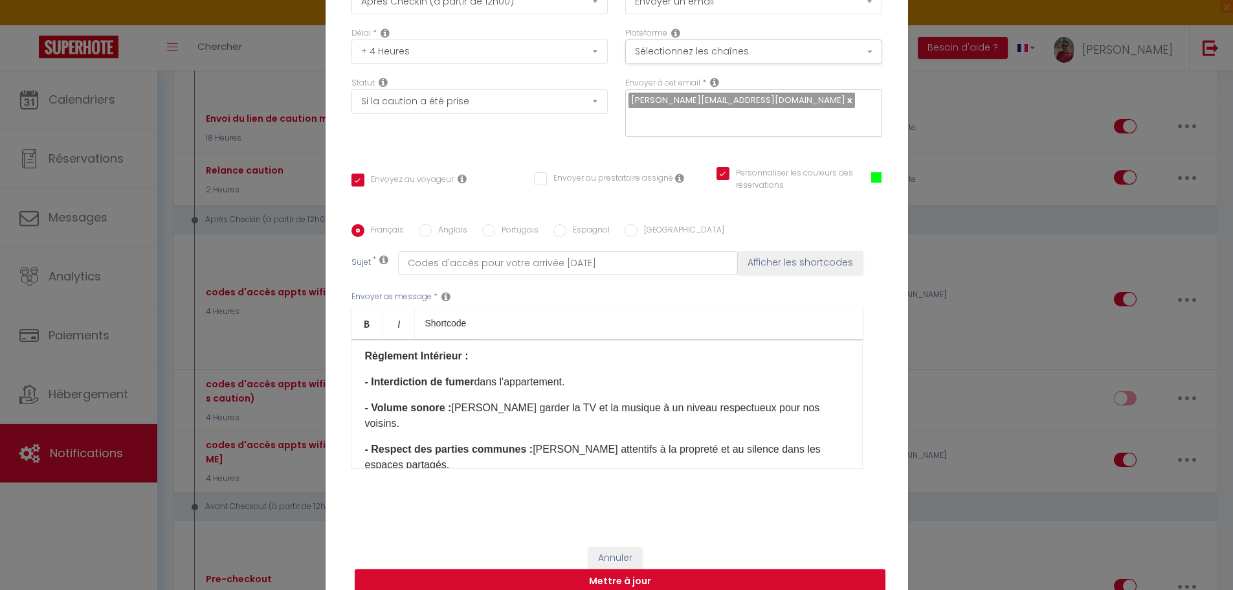
scroll to position [280, 0]
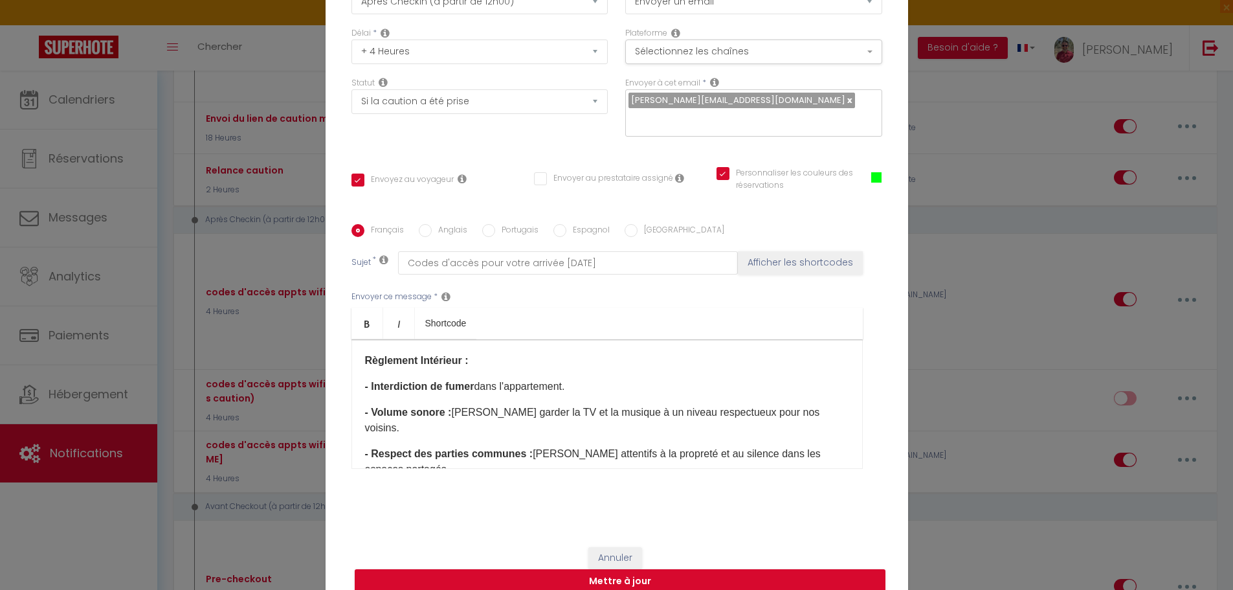
click at [564, 381] on span "dans l'appartement." at bounding box center [519, 386] width 91 height 11
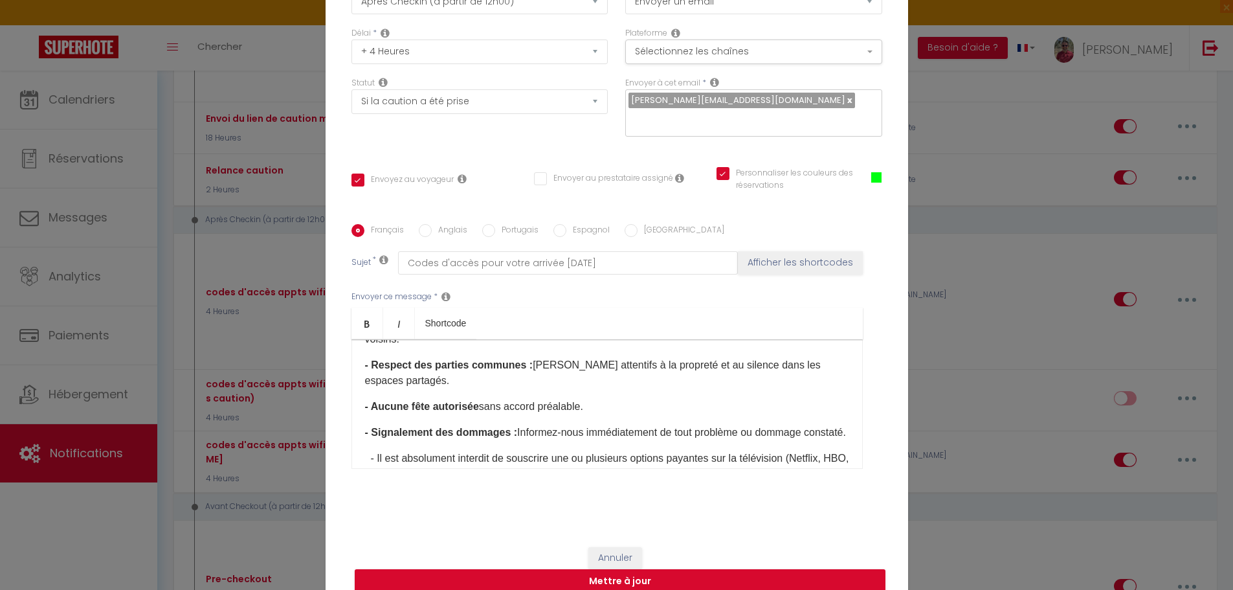
scroll to position [373, 0]
click at [628, 422] on span "Informez-nous immédiatement de tout problème ou dommage constaté." at bounding box center [681, 427] width 329 height 11
click at [606, 386] on div "Bonjour [GUEST:FIRST_NAME]​, Voici les informations importantes concernant votr…" at bounding box center [606, 403] width 511 height 129
click at [619, 394] on p "- Aucune fête autorisée sans accord préalable." at bounding box center [607, 402] width 484 height 16
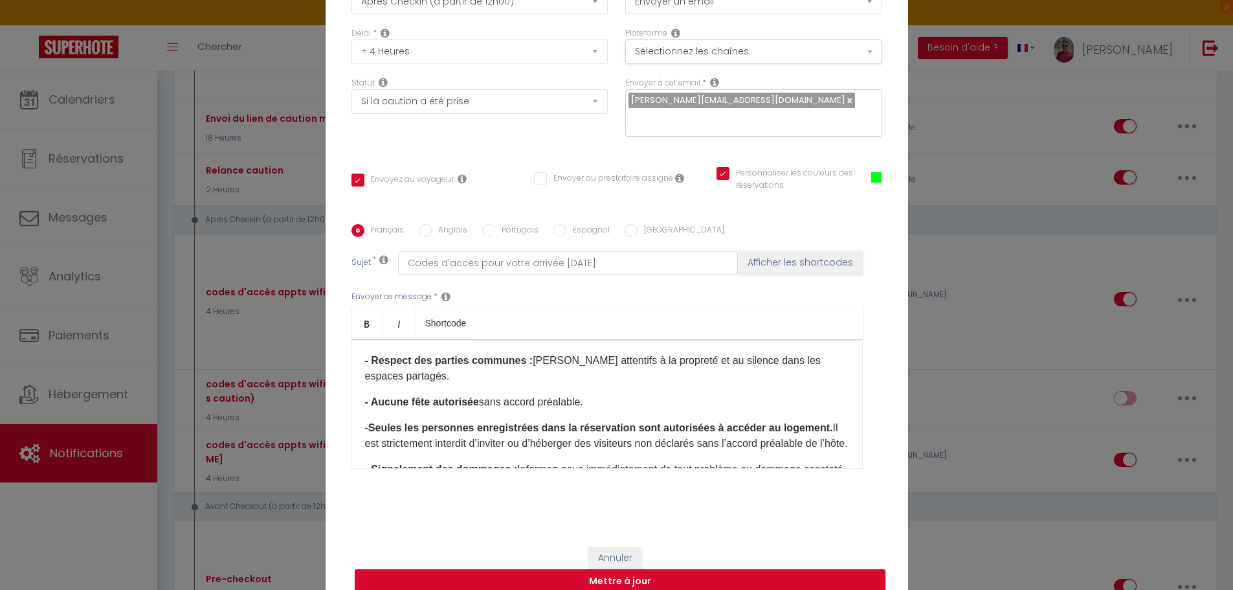
click at [368, 422] on b "Seules les personnes enregistrées dans la réservation sont autorisées à accéder…" at bounding box center [600, 427] width 465 height 11
click at [358, 399] on div "Bonjour [GUEST:FIRST_NAME]​, Voici les informations importantes concernant votr…" at bounding box center [606, 403] width 511 height 129
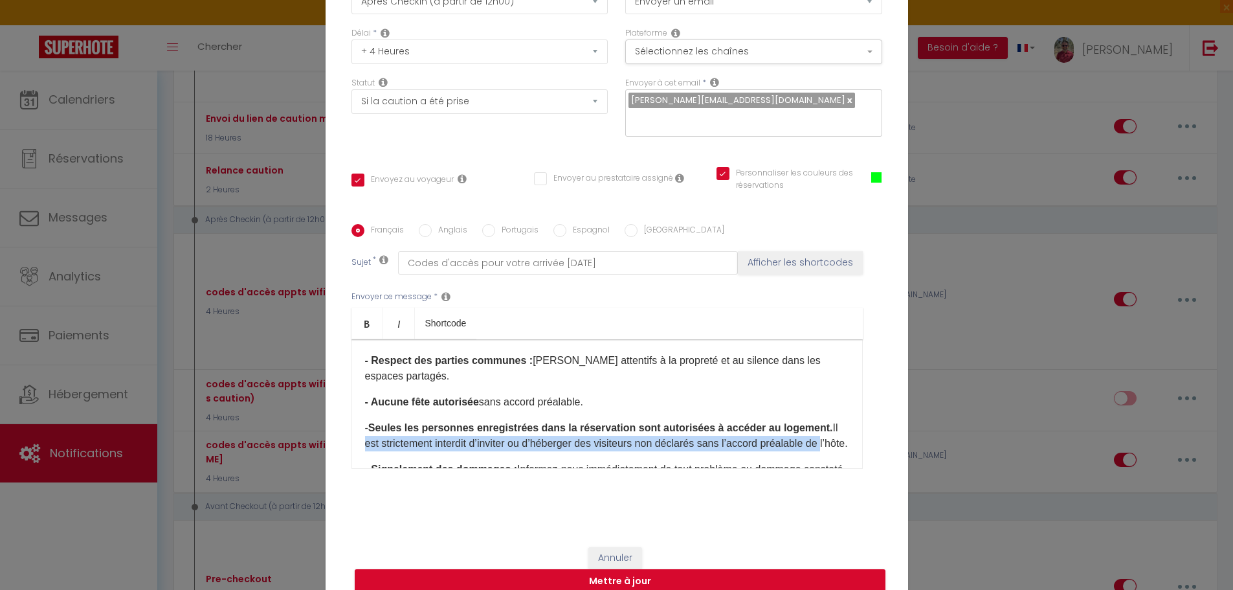
drag, startPoint x: 847, startPoint y: 399, endPoint x: 848, endPoint y: 417, distance: 18.2
click at [848, 417] on div "Bonjour [GUEST:FIRST_NAME]​, Voici les informations importantes concernant votr…" at bounding box center [606, 403] width 511 height 129
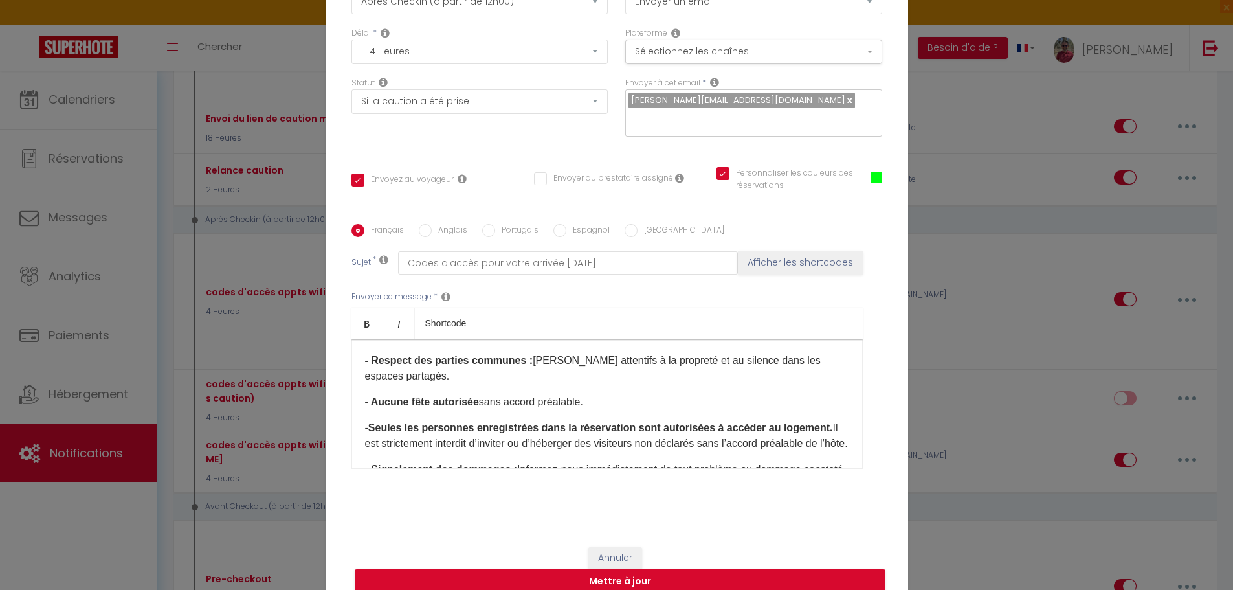
click at [819, 388] on div "Bonjour [GUEST:FIRST_NAME]​, Voici les informations importantes concernant votr…" at bounding box center [606, 403] width 511 height 129
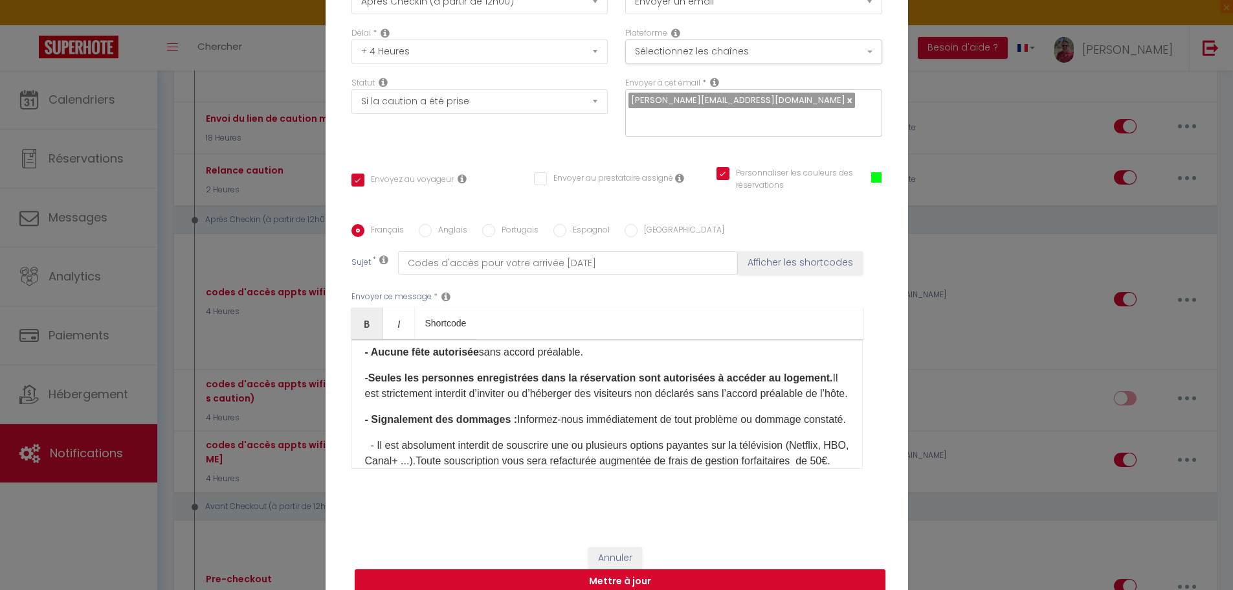
scroll to position [438, 0]
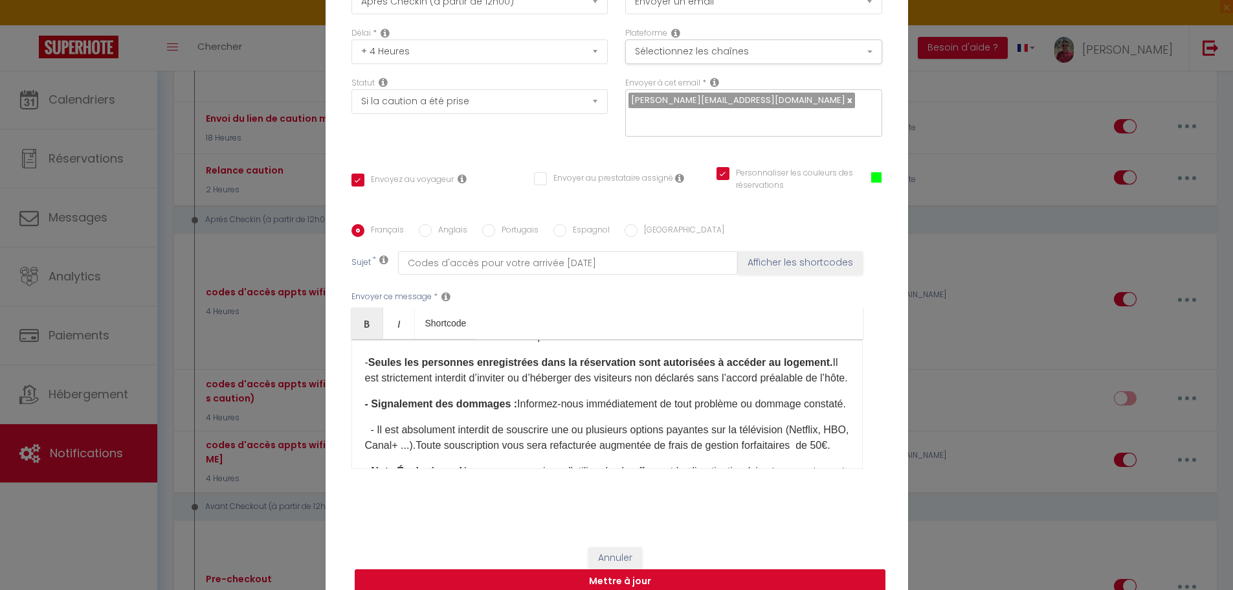
click at [691, 577] on button "Mettre à jour" at bounding box center [620, 581] width 531 height 25
checkbox input "true"
checkbox input "false"
checkbox input "true"
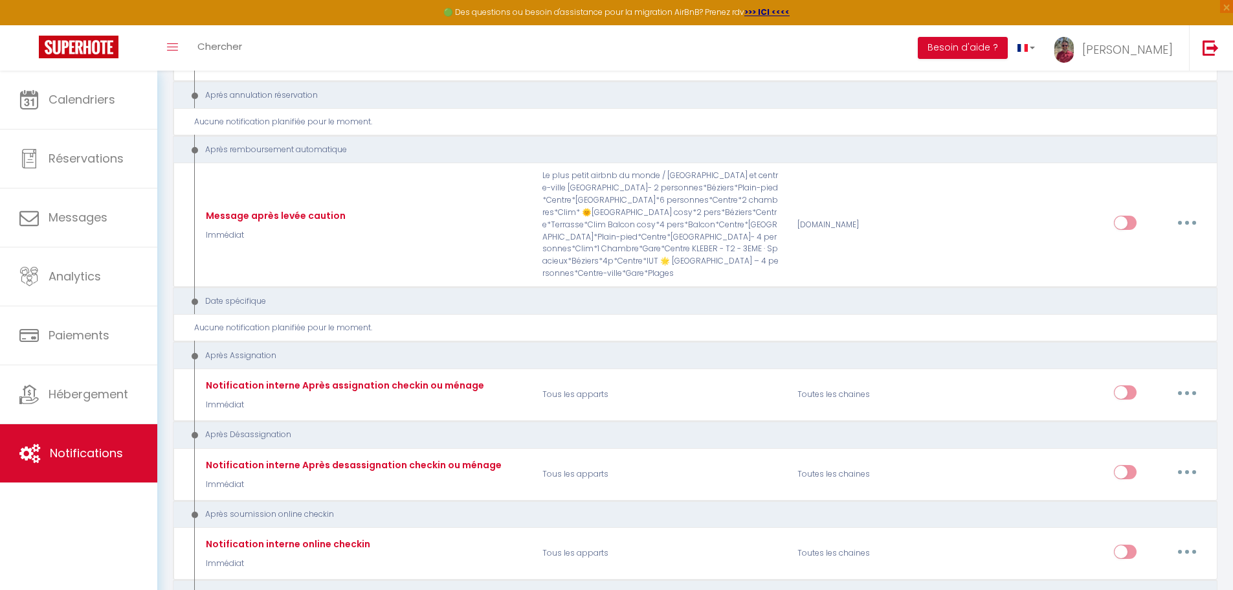
scroll to position [2557, 0]
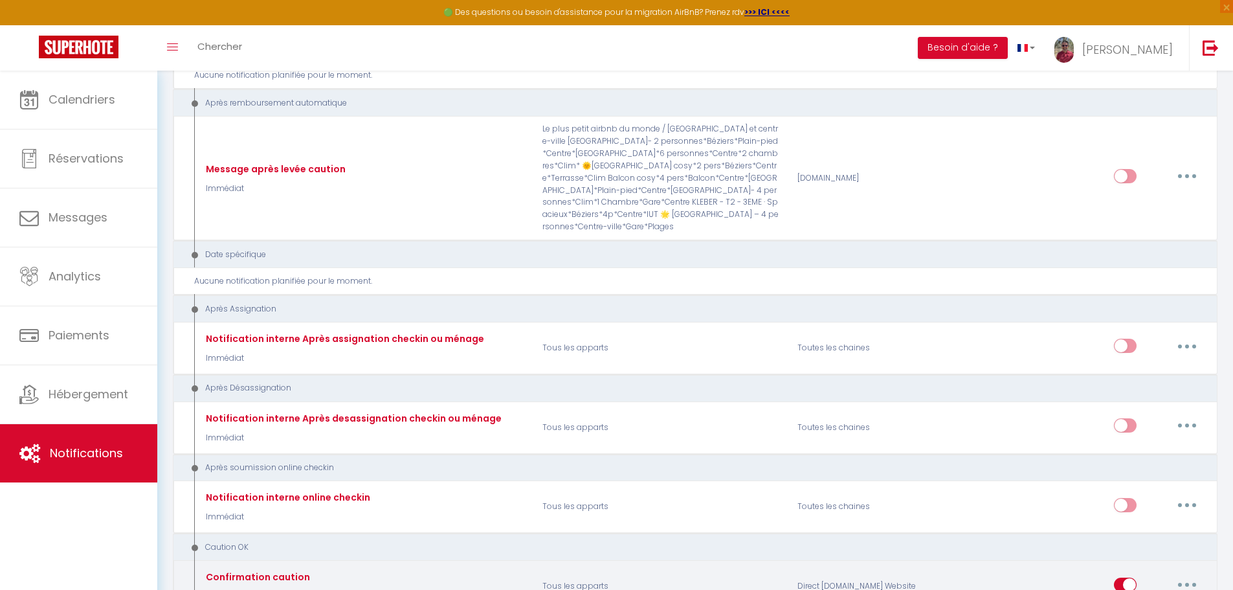
click at [1191, 574] on button "button" at bounding box center [1187, 584] width 36 height 21
click at [1124, 470] on link "Editer" at bounding box center [1153, 481] width 96 height 22
type input "Confirmation caution"
select select "24"
select select "Immédiat"
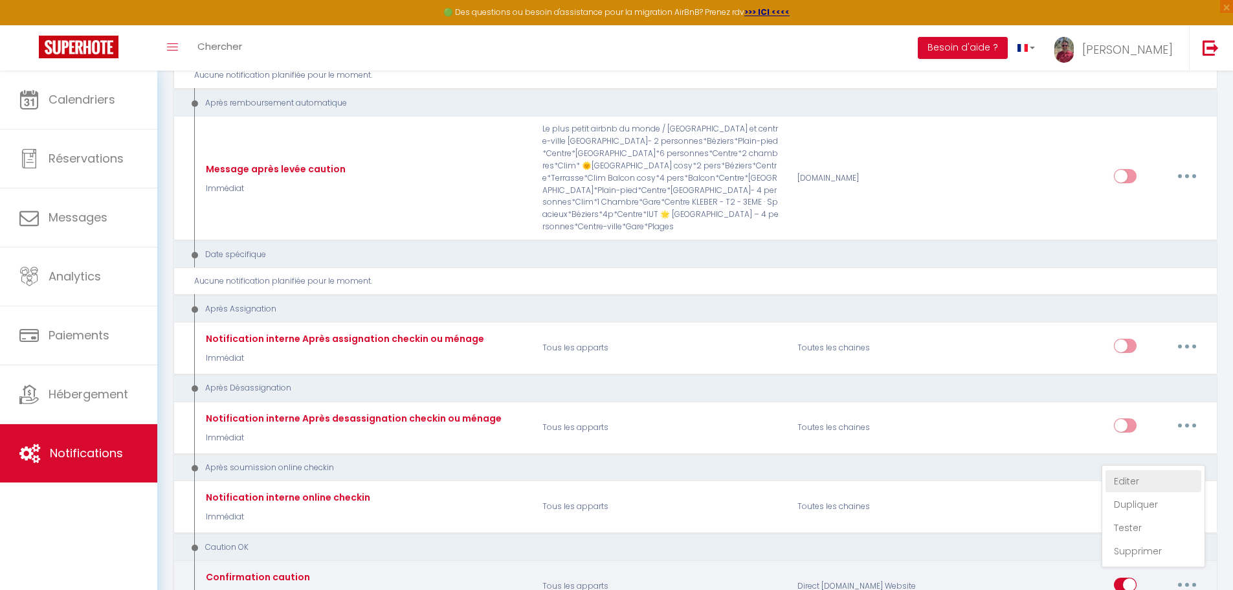
select select "if_deposit_is_paid"
checkbox input "true"
checkbox input "false"
checkbox input "true"
radio input "true"
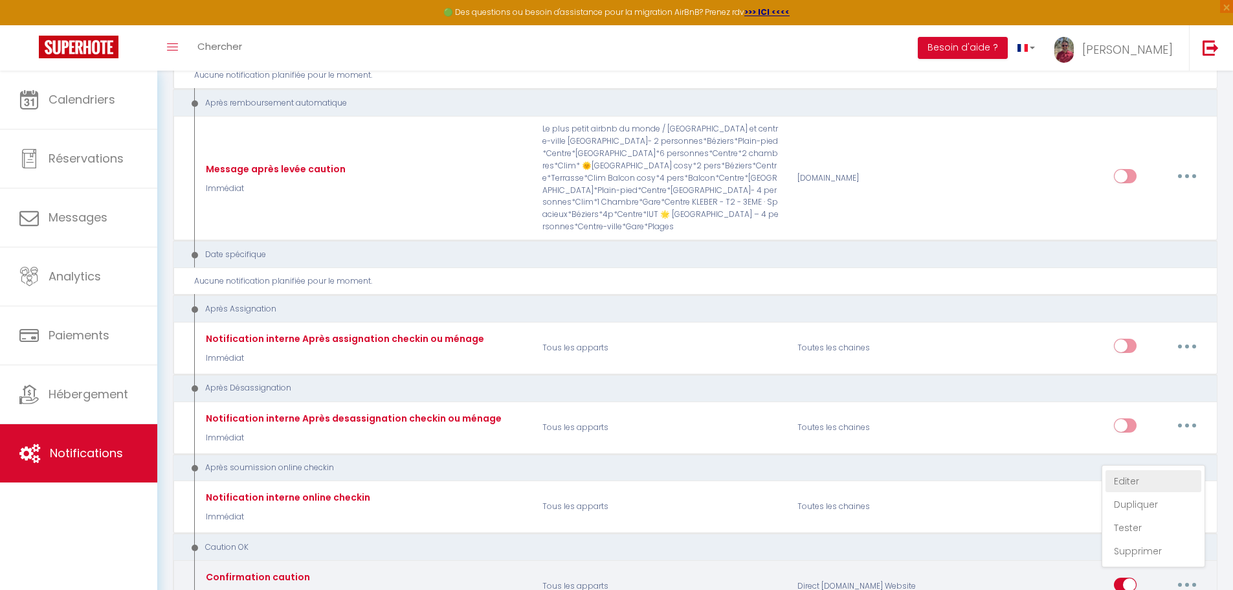
type input "Caution bien reçue !"
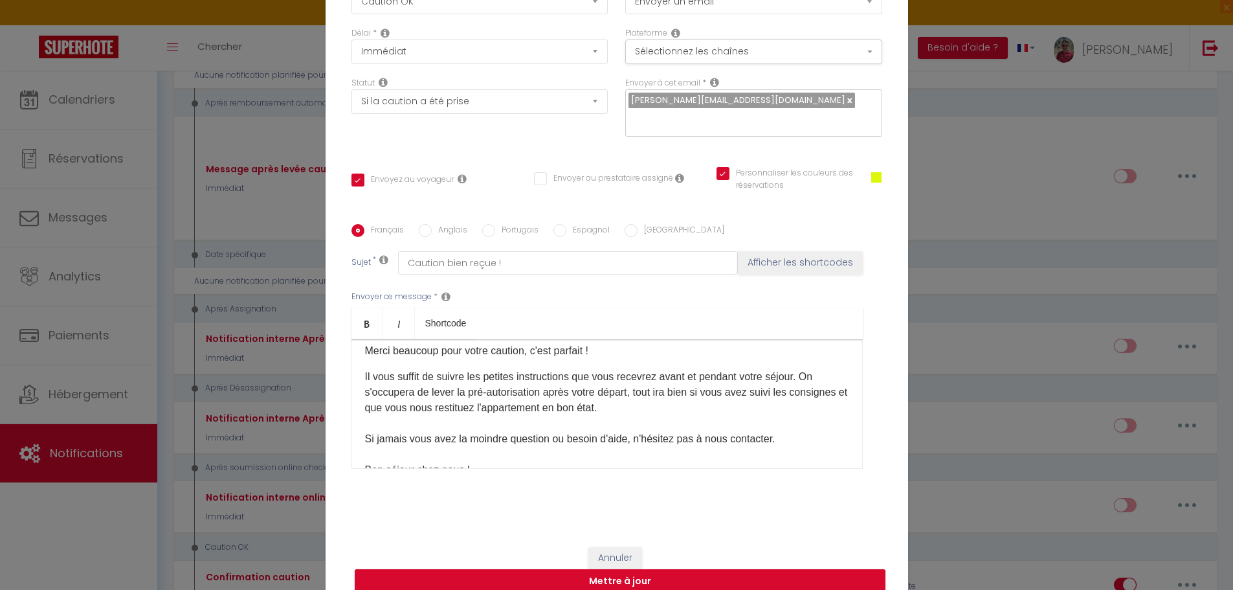
scroll to position [37, 0]
click at [667, 410] on p "Il vous suffit de suivre les petites instructions que vous recevrez avant et pe…" at bounding box center [607, 438] width 484 height 140
click at [365, 415] on p "Il vous suffit de suivre les petites instructions que vous recevrez avant et pe…" at bounding box center [607, 438] width 484 height 140
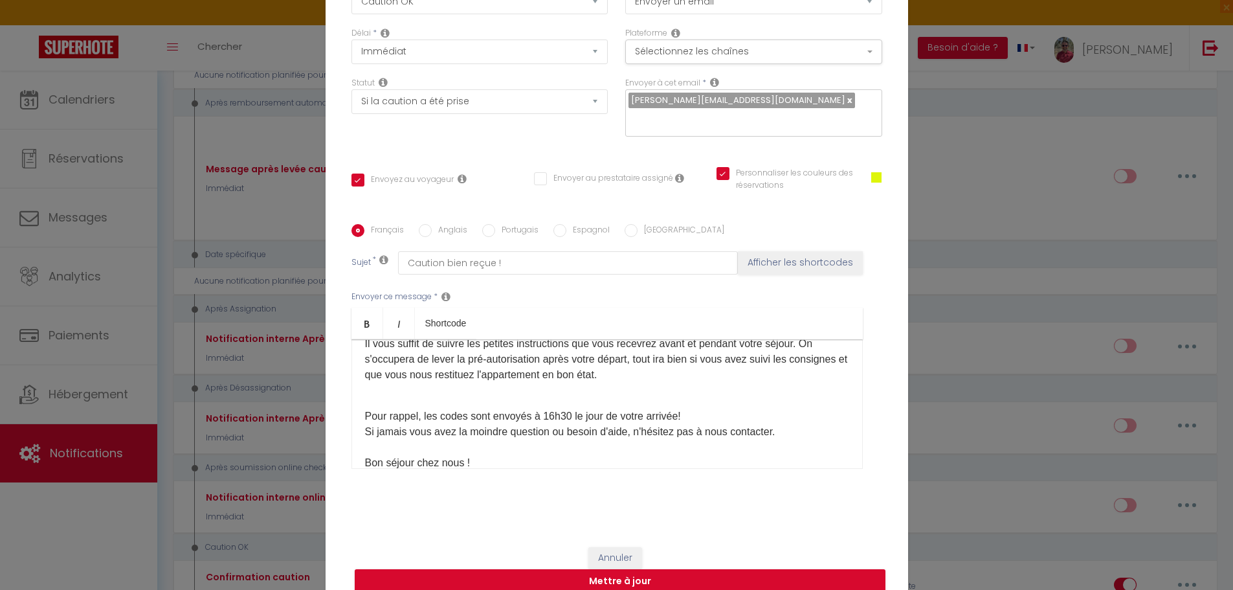
scroll to position [86, 0]
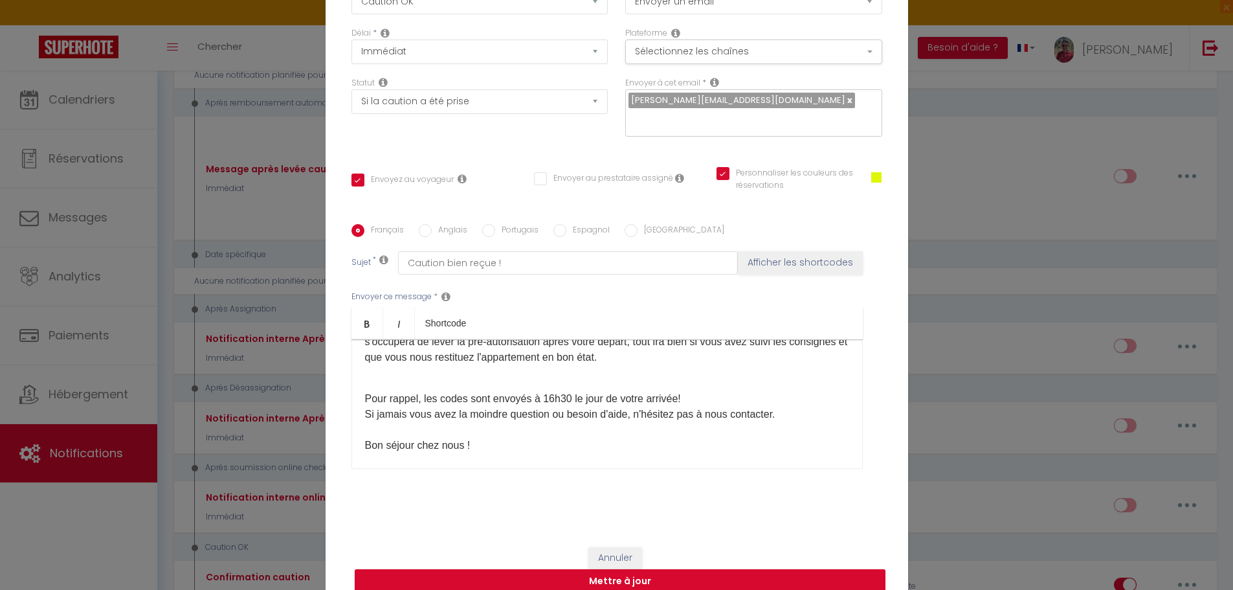
click at [727, 391] on p "Pour rappel, les codes sont envoyés à 16h30 le jour de votre arrivée! Si jamais…" at bounding box center [607, 437] width 484 height 93
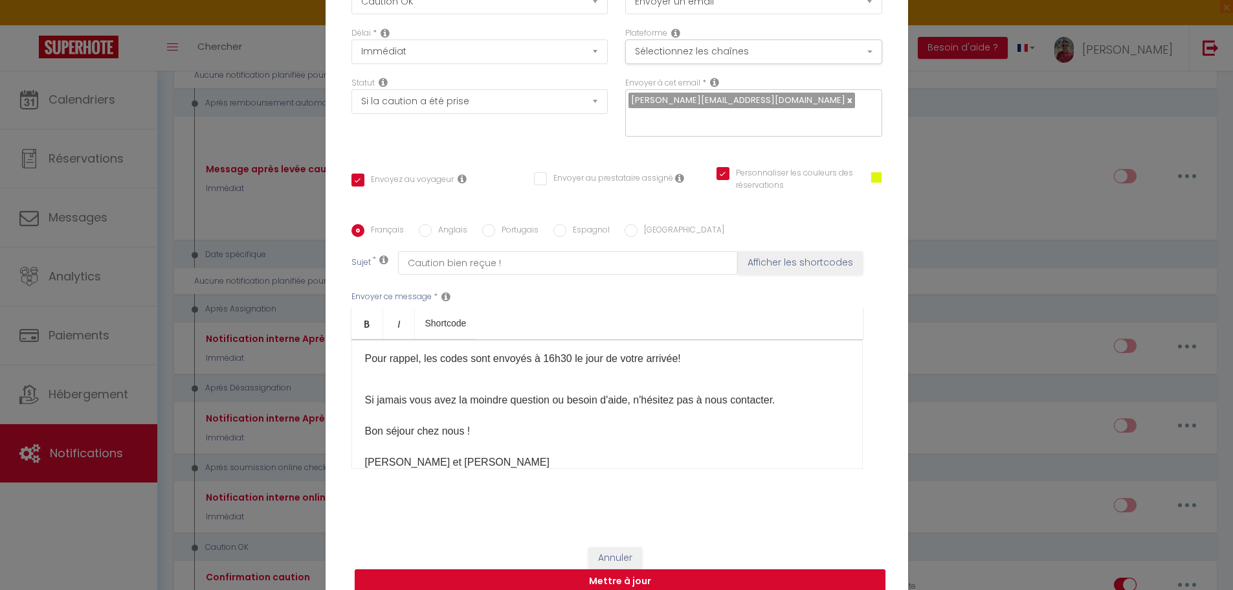
scroll to position [128, 0]
click at [722, 349] on p "Pour rappel, les codes sont envoyés à 16h30 le jour de votre arrivée!" at bounding box center [607, 357] width 484 height 16
click at [681, 569] on button "Mettre à jour" at bounding box center [620, 581] width 531 height 25
checkbox input "true"
checkbox input "false"
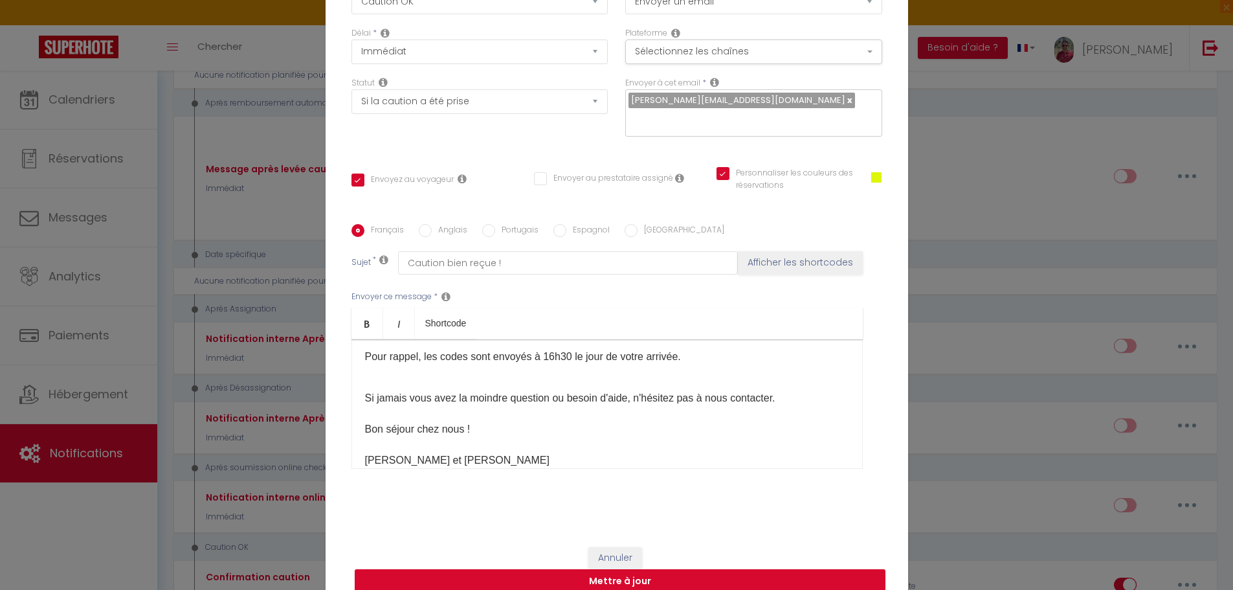
checkbox input "true"
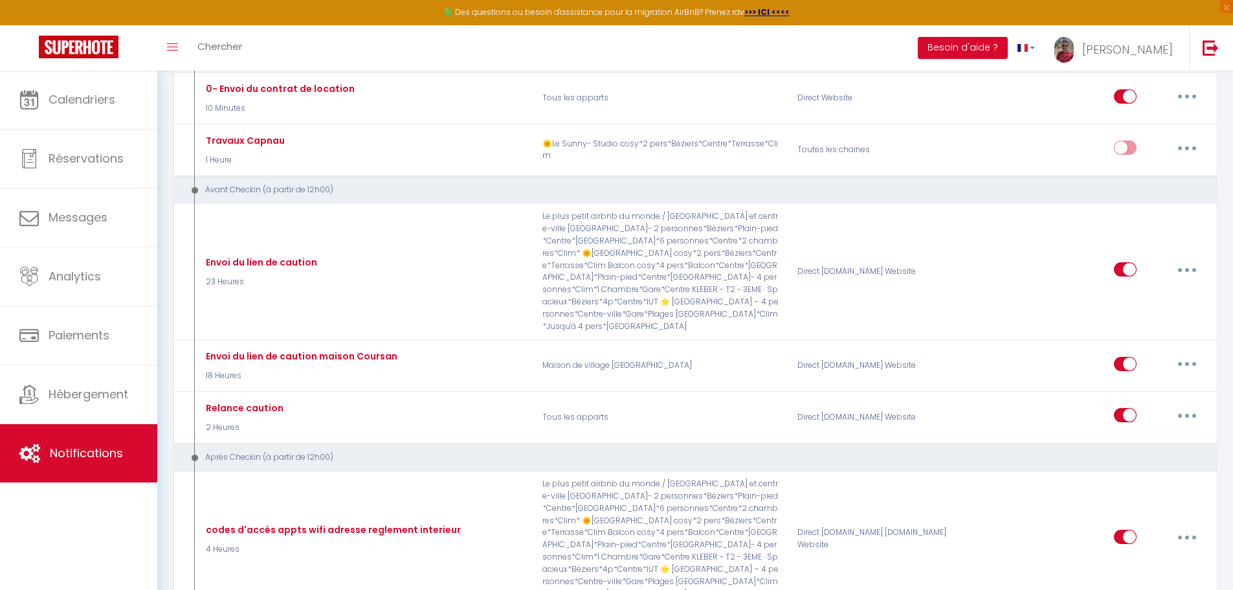
scroll to position [622, 0]
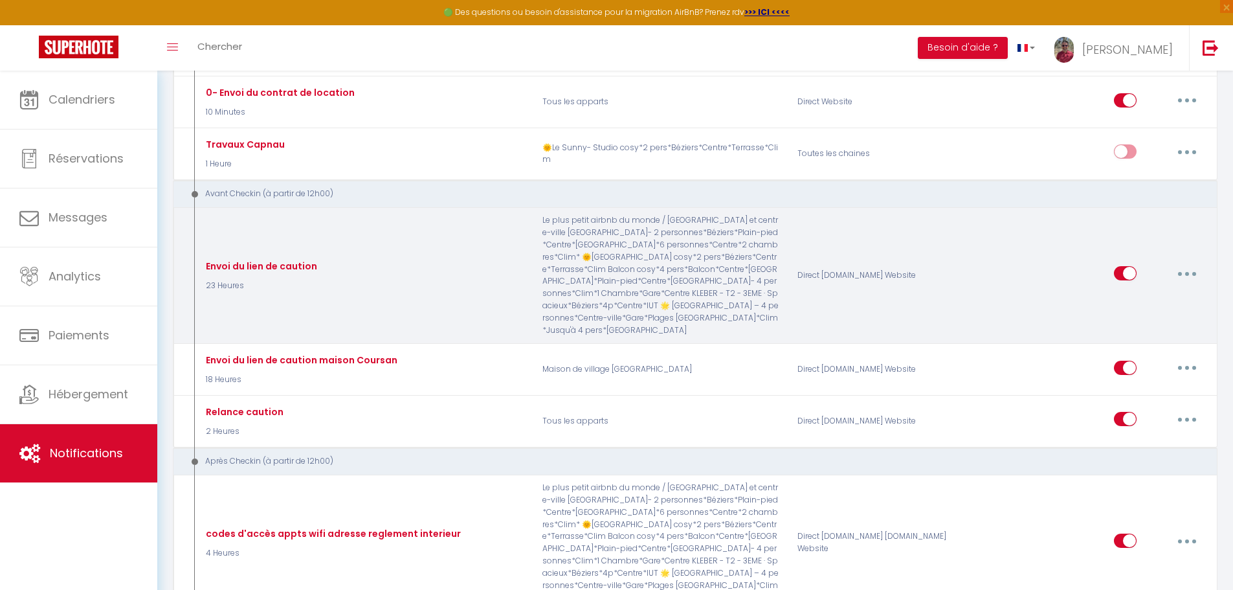
click at [1183, 263] on button "button" at bounding box center [1187, 273] width 36 height 21
click at [1144, 292] on link "Editer" at bounding box center [1153, 303] width 96 height 22
type input "Envoi du lien de caution"
select select "23 Heures"
select select "if_deposit_not_paid"
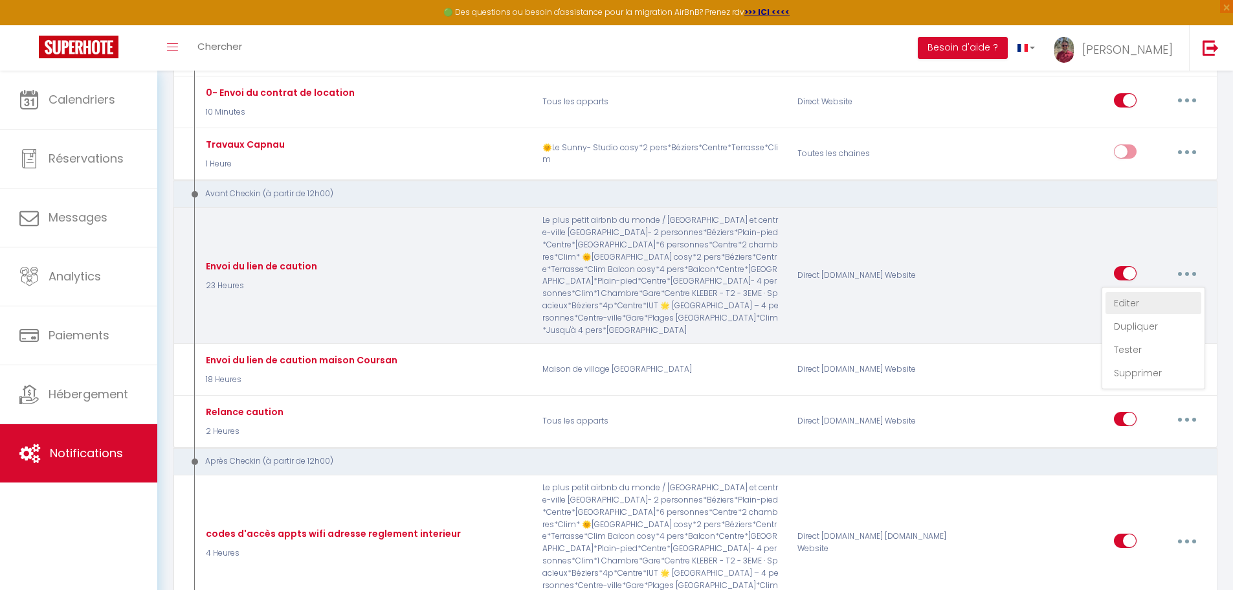
checkbox input "true"
checkbox input "false"
radio input "true"
type input "Déposez votre caution [GUEST:FIRST_NAME]"
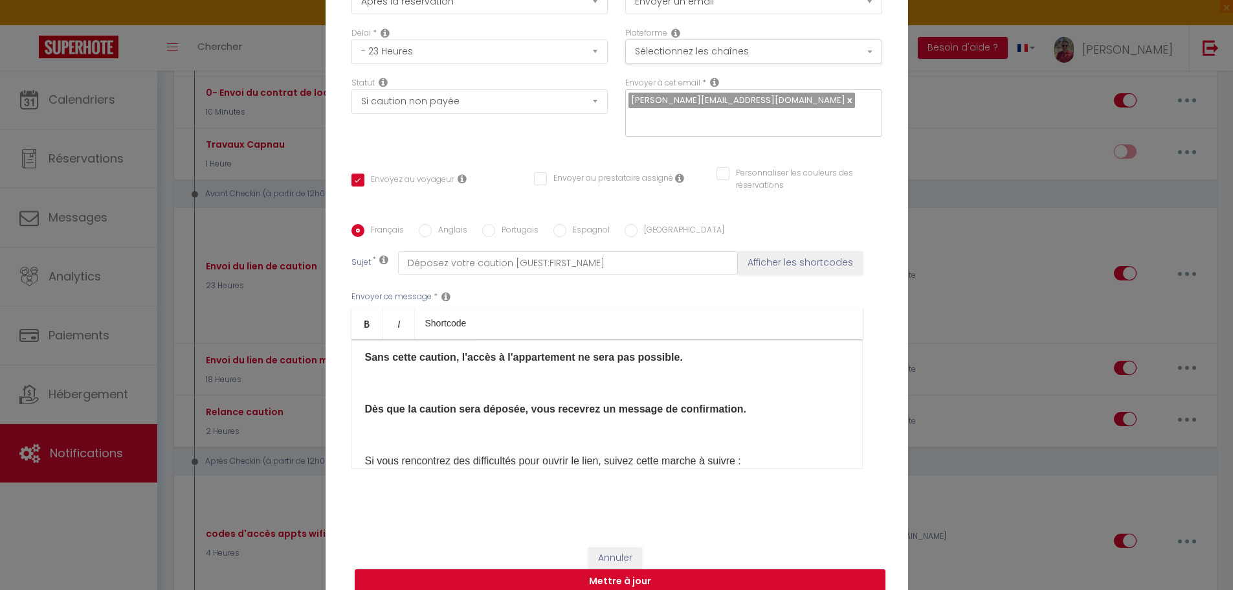
scroll to position [243, 0]
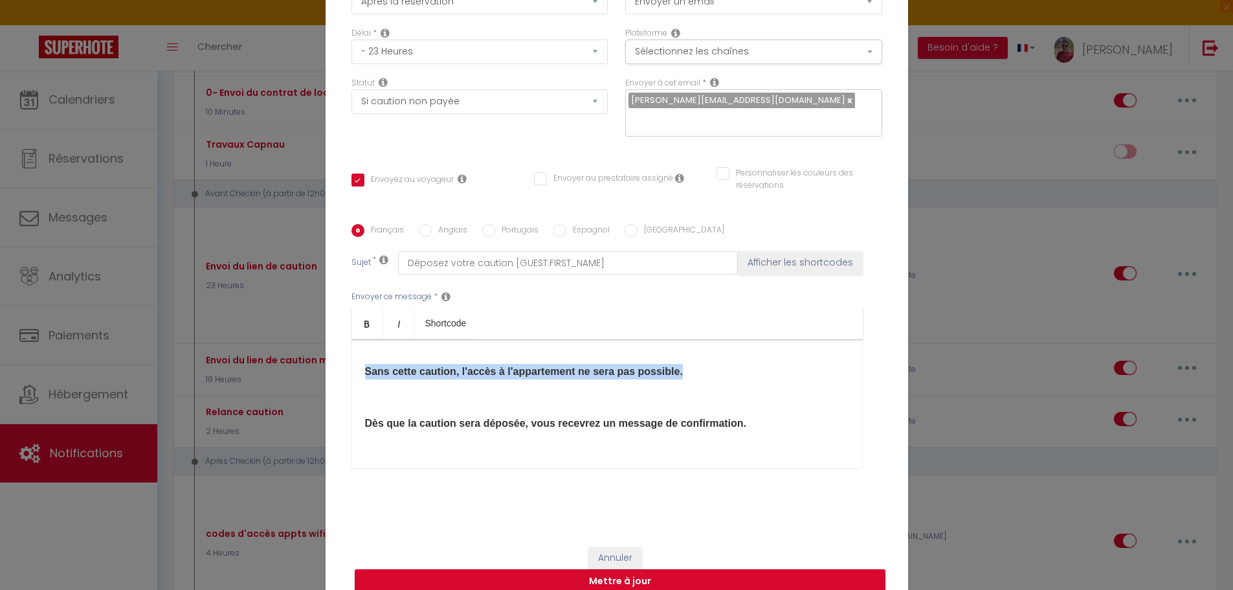
drag, startPoint x: 354, startPoint y: 357, endPoint x: 672, endPoint y: 359, distance: 318.4
click at [672, 359] on div "Bonjour [GUEST:FIRST_NAME]​, Pour vous permettre d'accéder à l'appartement le […" at bounding box center [606, 403] width 511 height 129
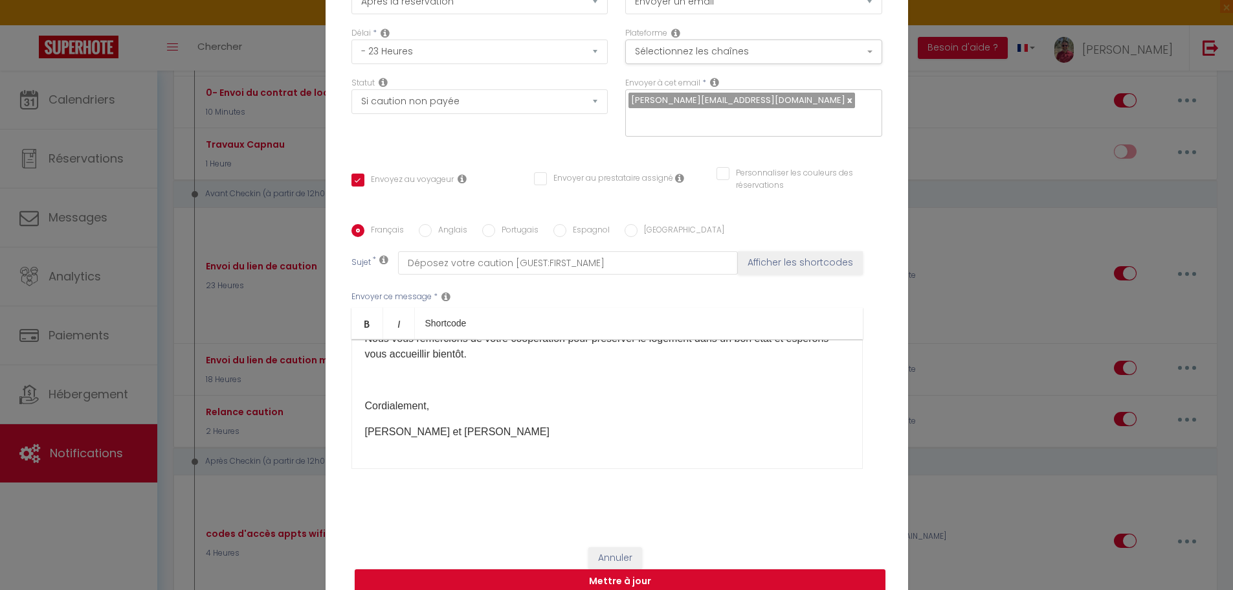
scroll to position [661, 0]
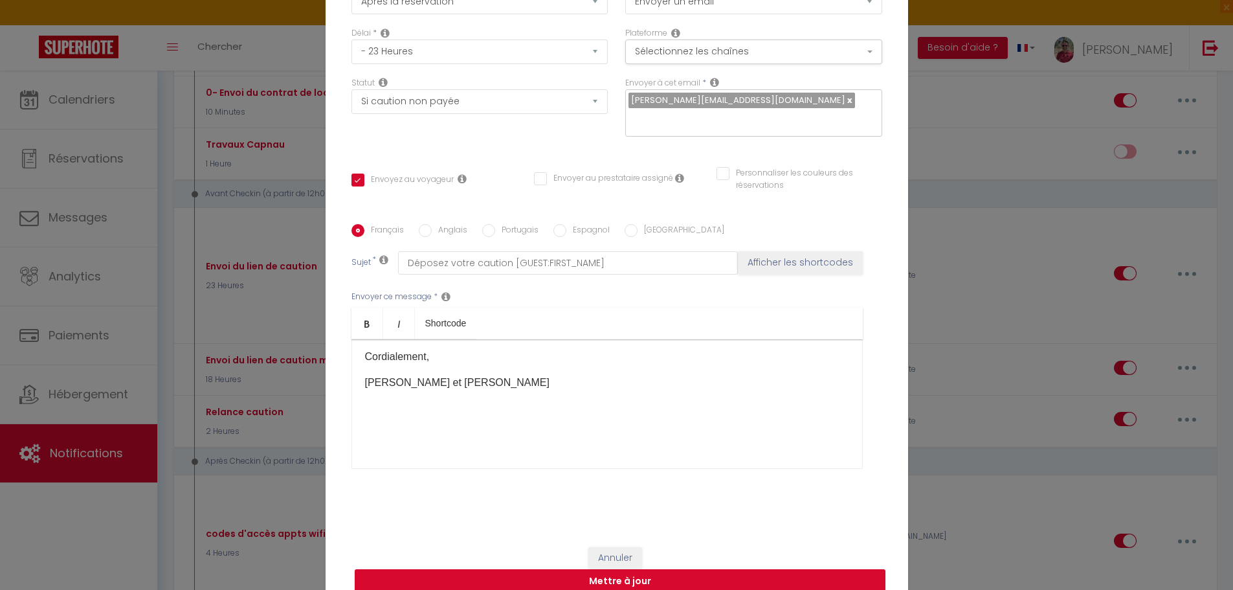
click at [683, 576] on button "Mettre à jour" at bounding box center [620, 581] width 531 height 25
checkbox input "true"
checkbox input "false"
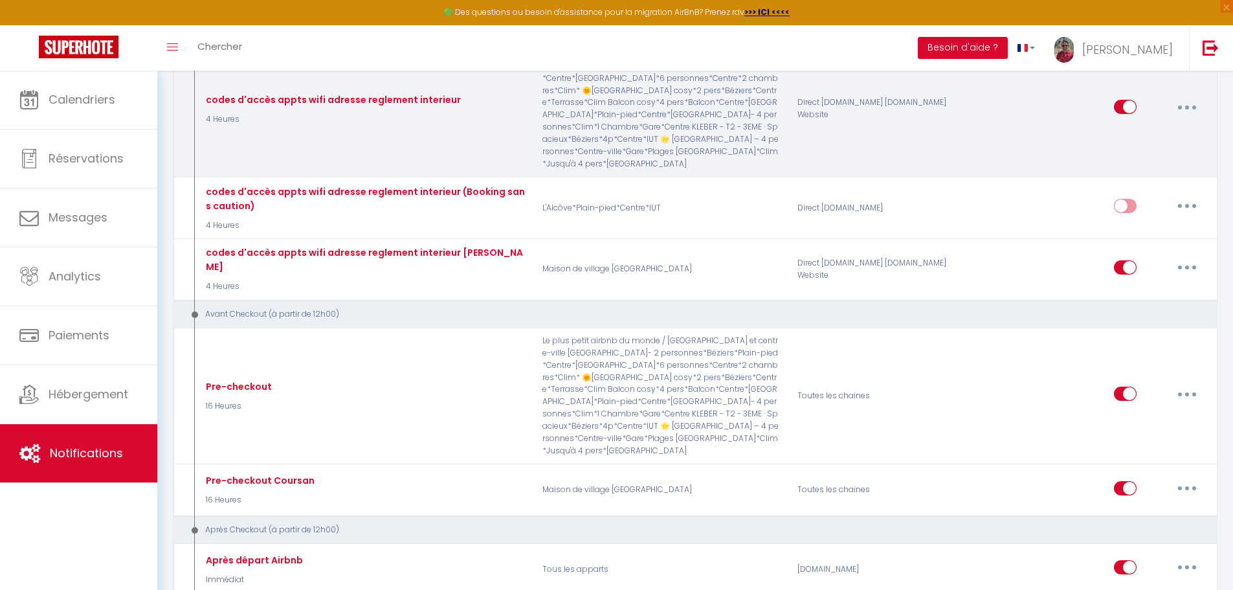
scroll to position [1138, 0]
